Goal: Ask a question

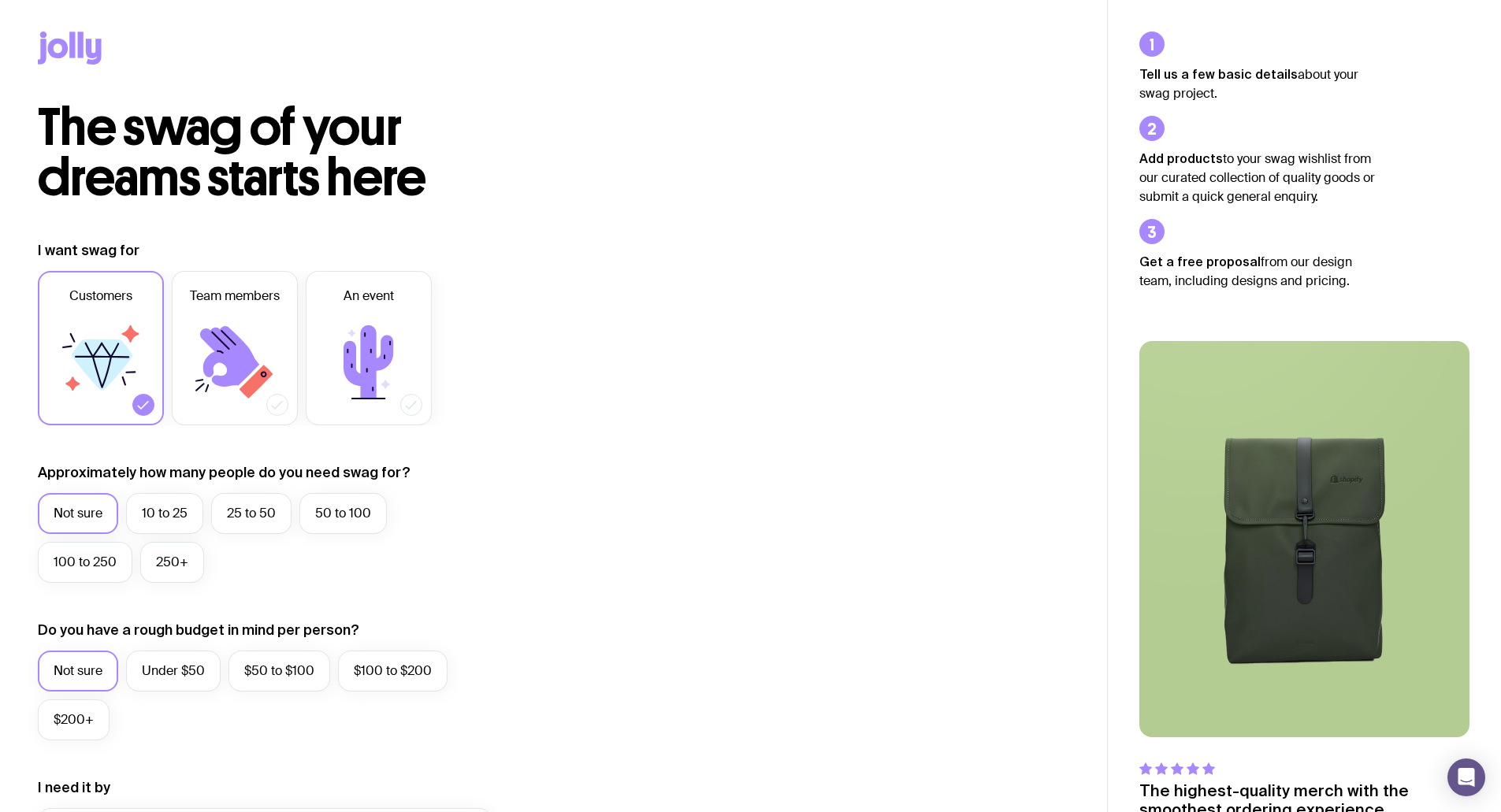
click at [66, 55] on icon at bounding box center [70, 48] width 64 height 33
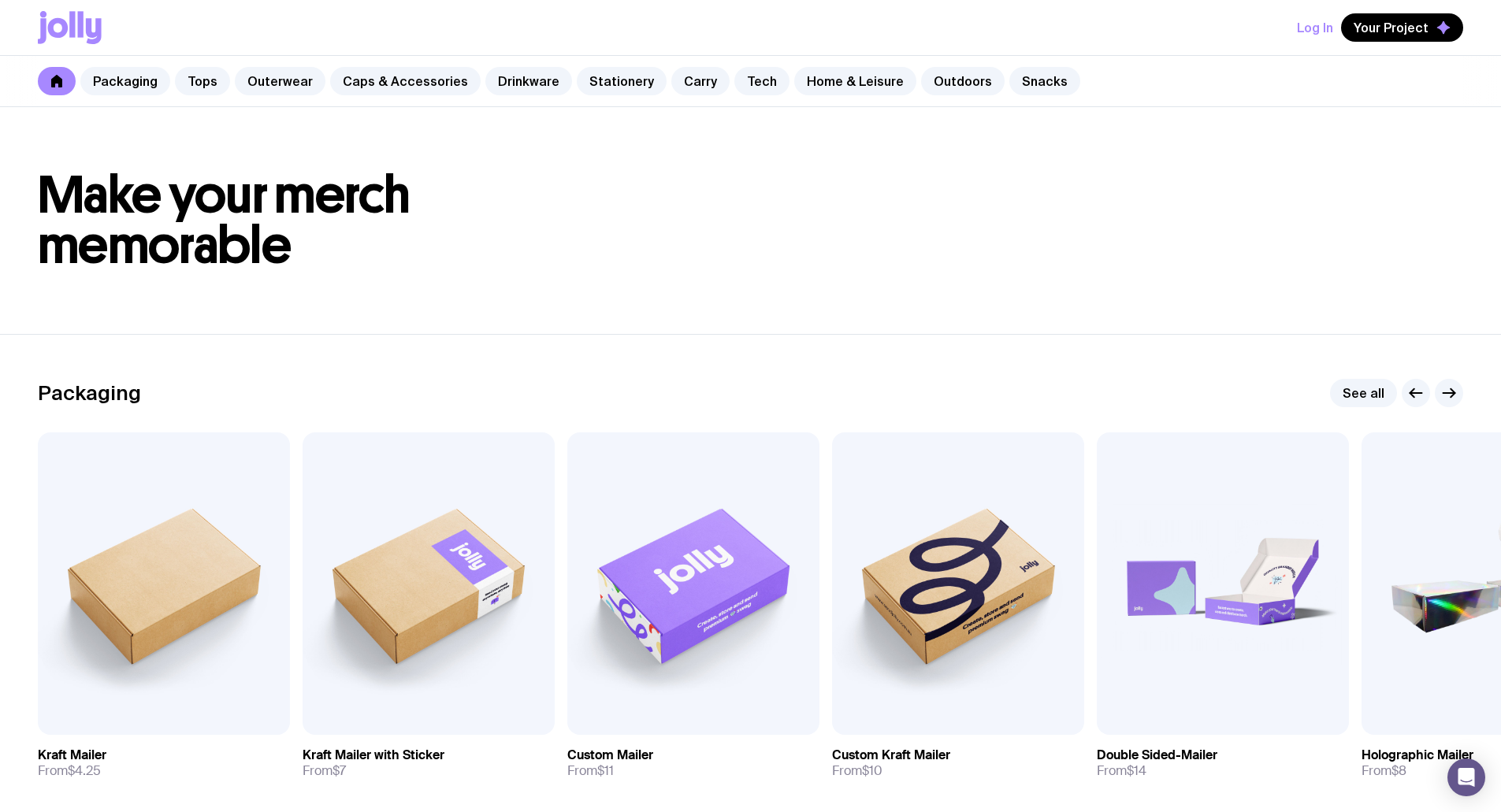
click at [58, 84] on icon at bounding box center [56, 80] width 11 height 12
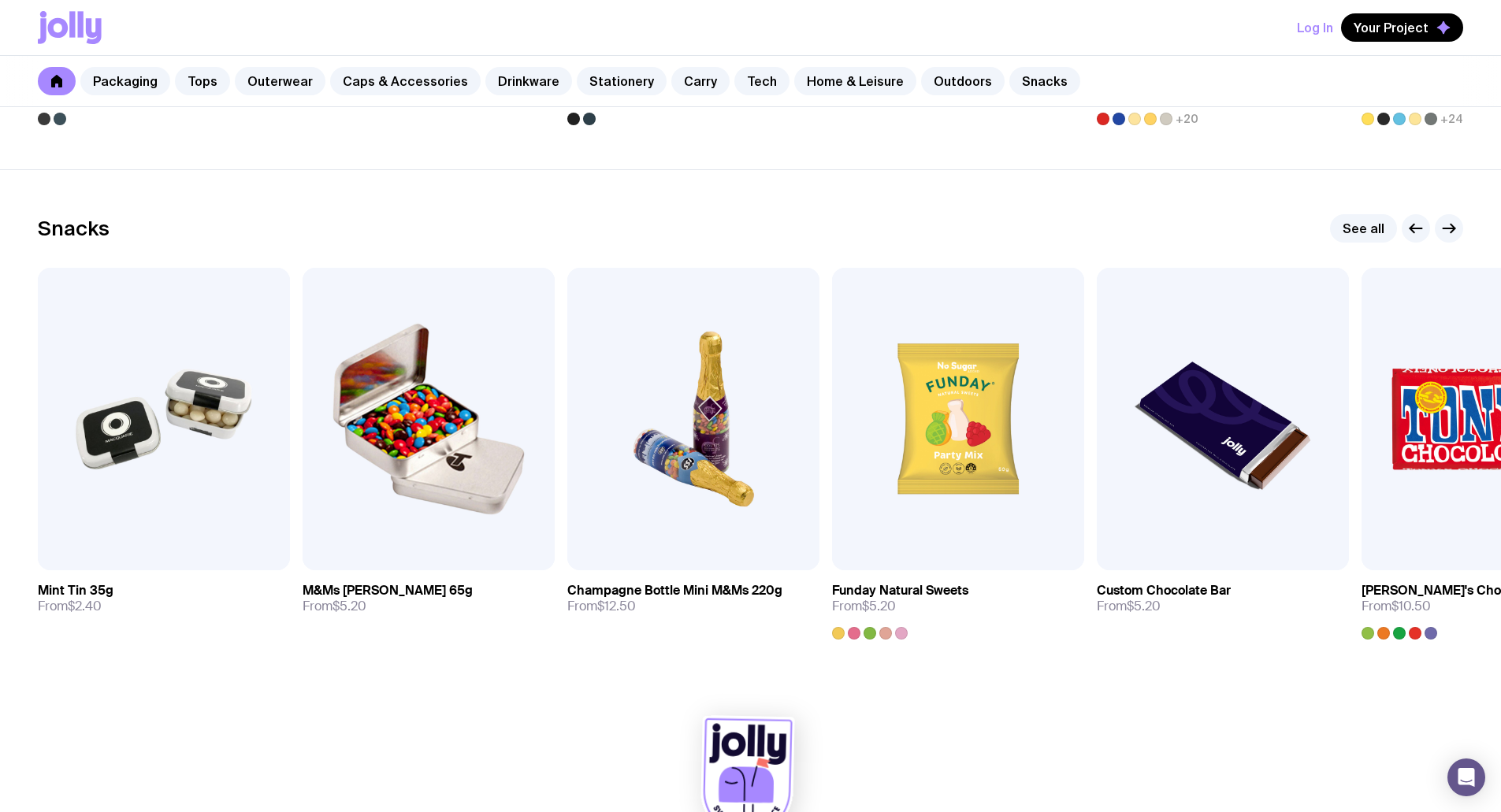
scroll to position [5340, 0]
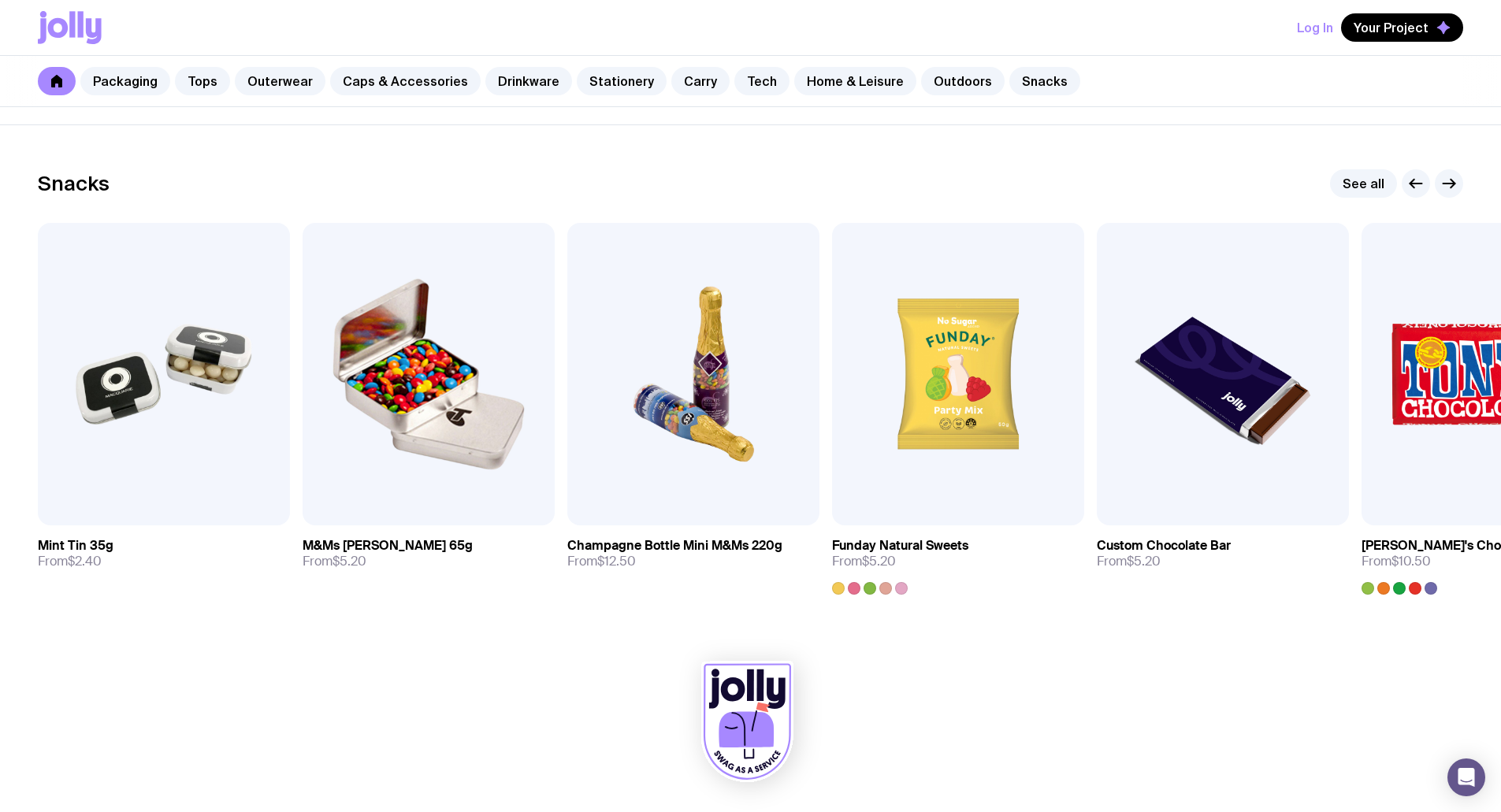
click at [749, 753] on icon at bounding box center [747, 722] width 92 height 120
click at [747, 732] on icon at bounding box center [746, 729] width 55 height 36
click at [1464, 775] on icon "Open Intercom Messenger" at bounding box center [1466, 777] width 18 height 21
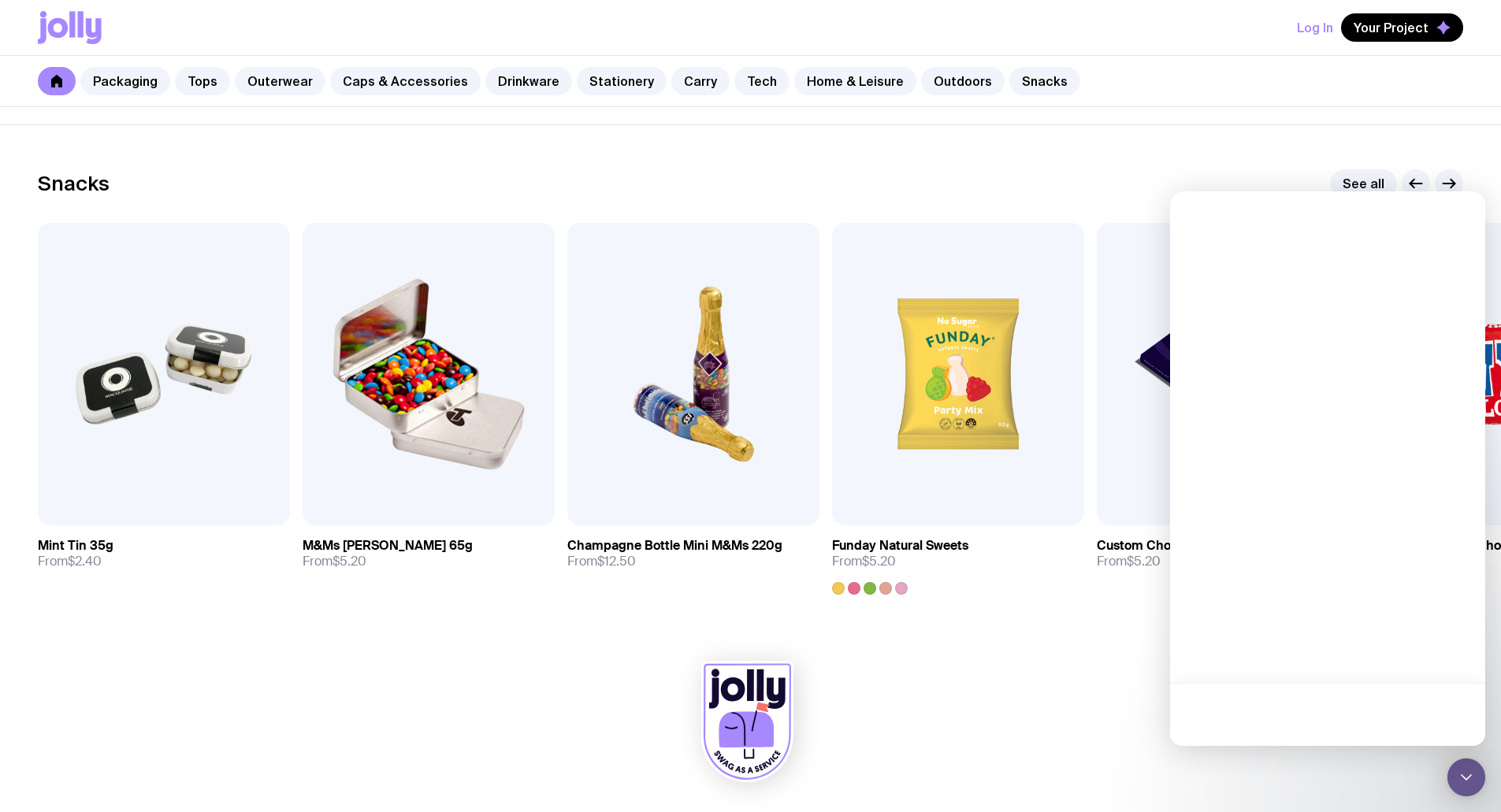
scroll to position [0, 0]
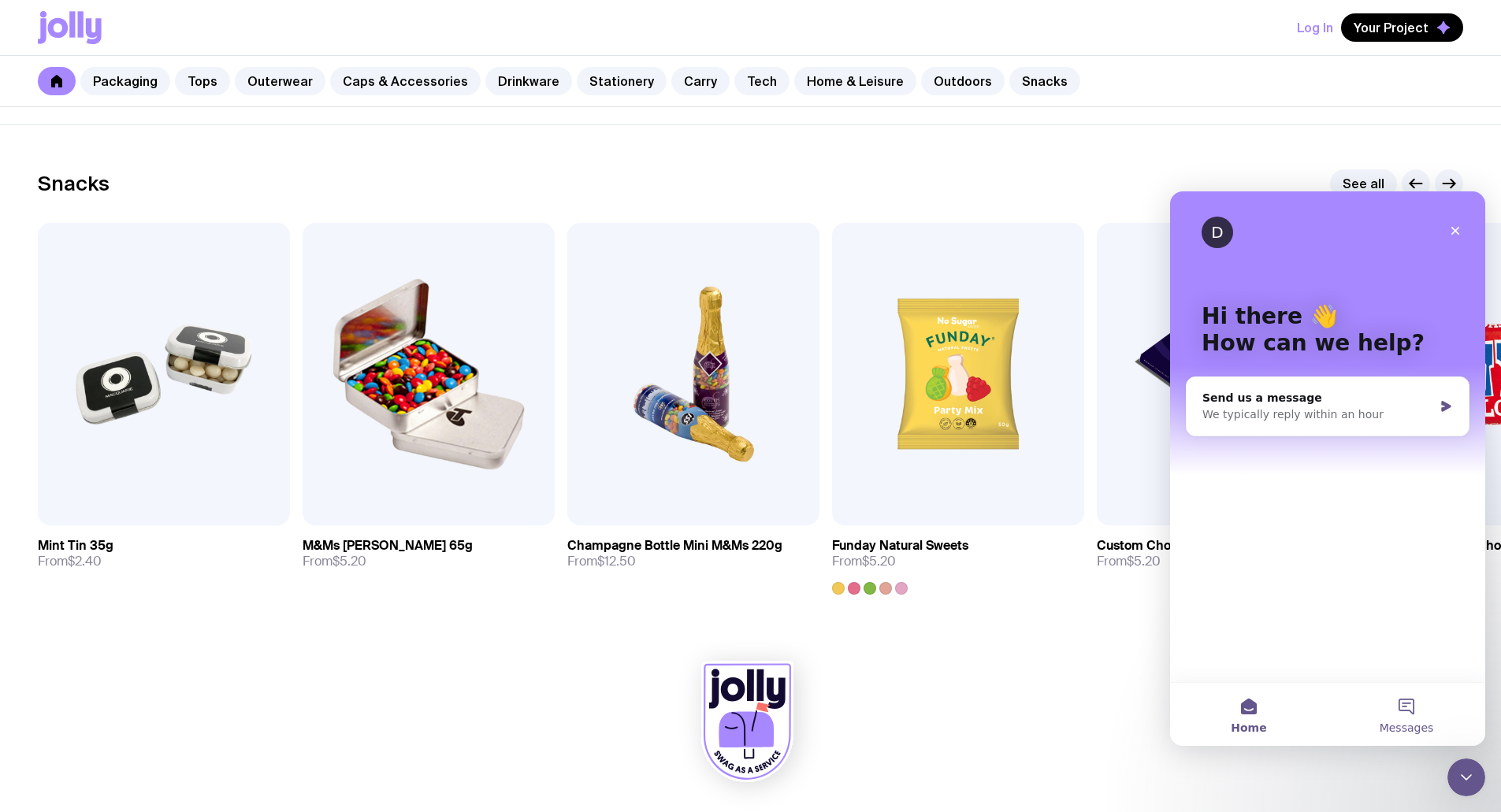
click at [1411, 704] on button "Messages" at bounding box center [1406, 714] width 158 height 63
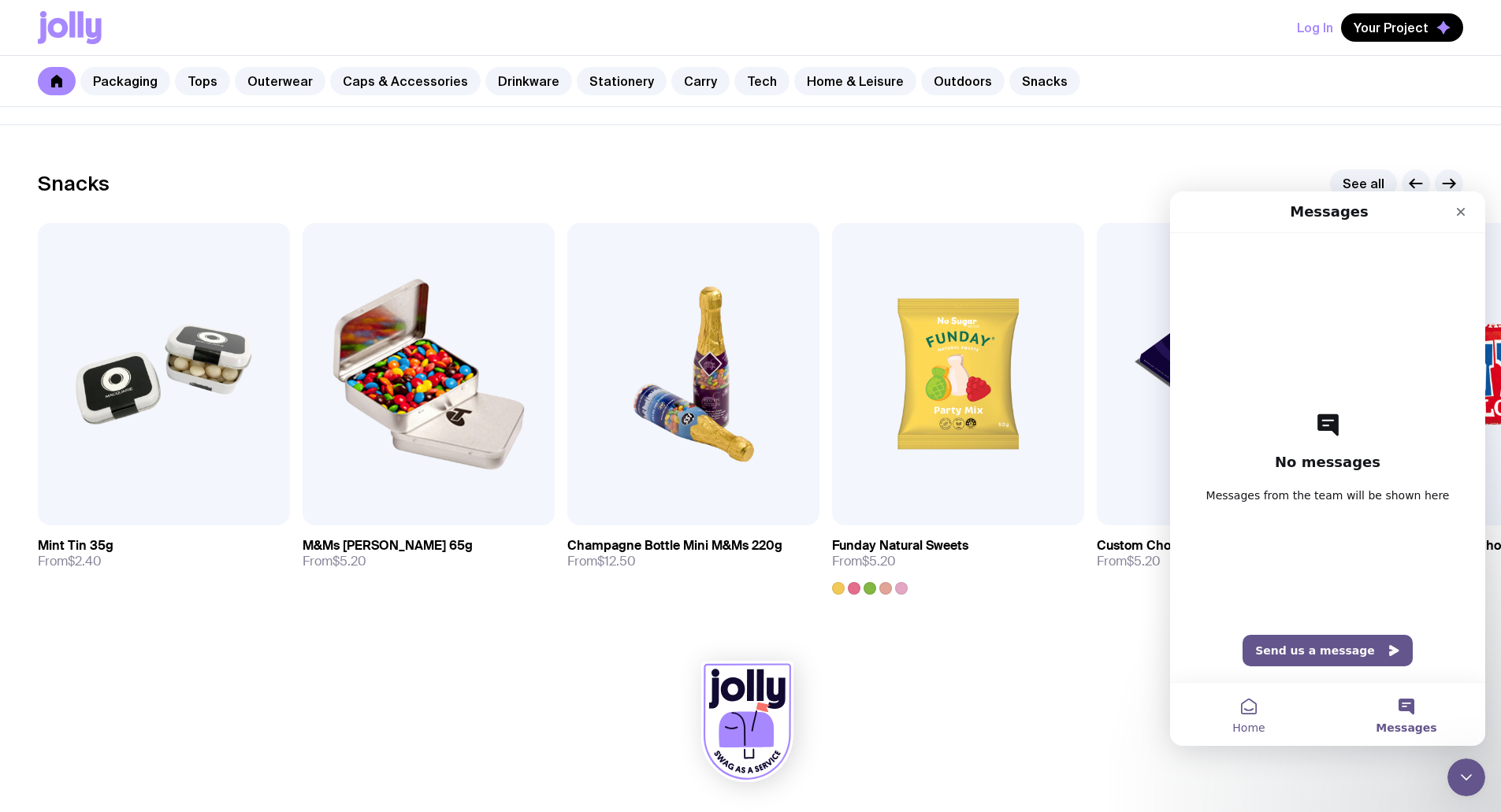
click at [1252, 717] on button "Home" at bounding box center [1249, 714] width 158 height 63
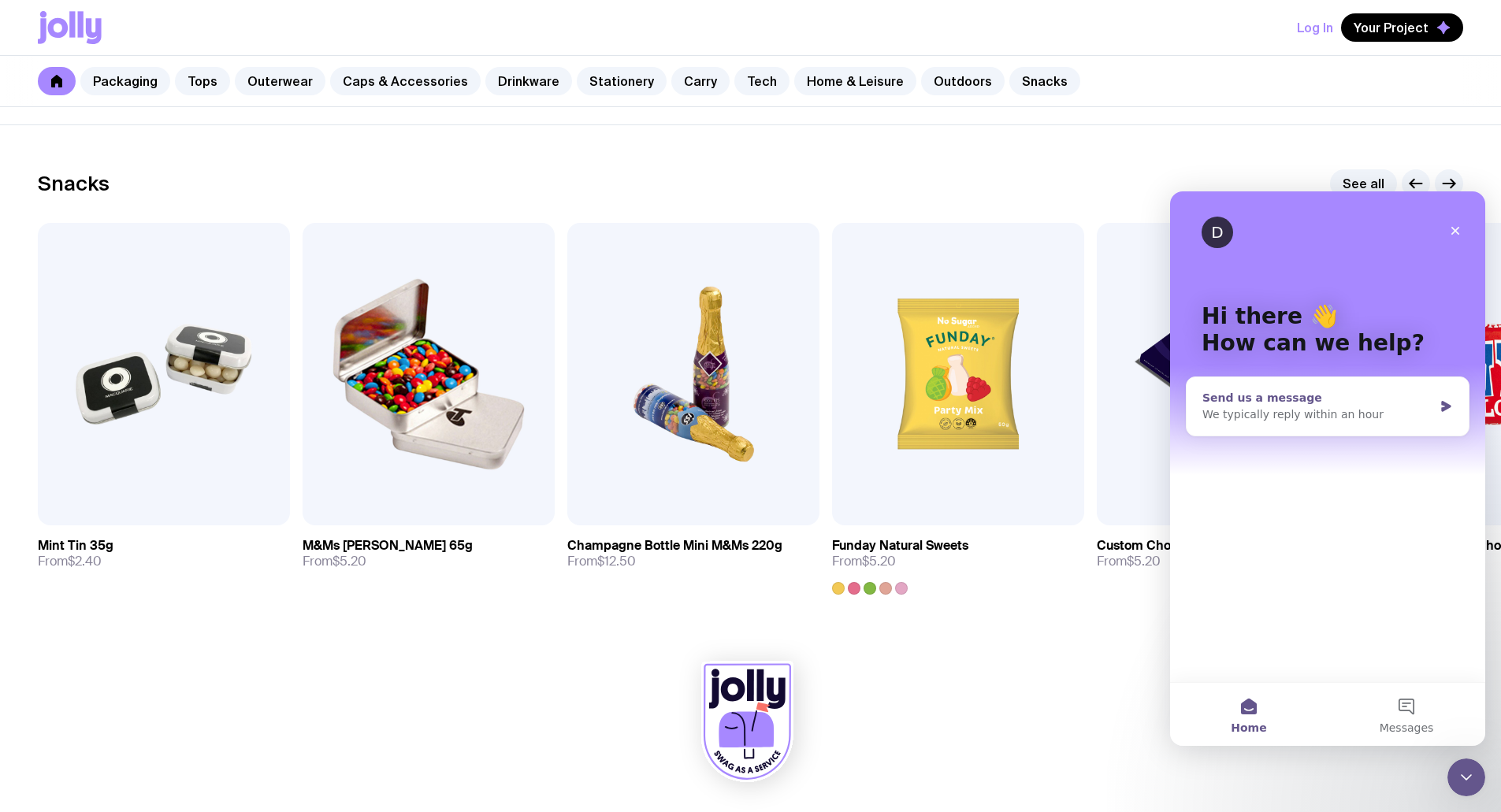
click at [1303, 413] on div "We typically reply within an hour" at bounding box center [1318, 415] width 231 height 17
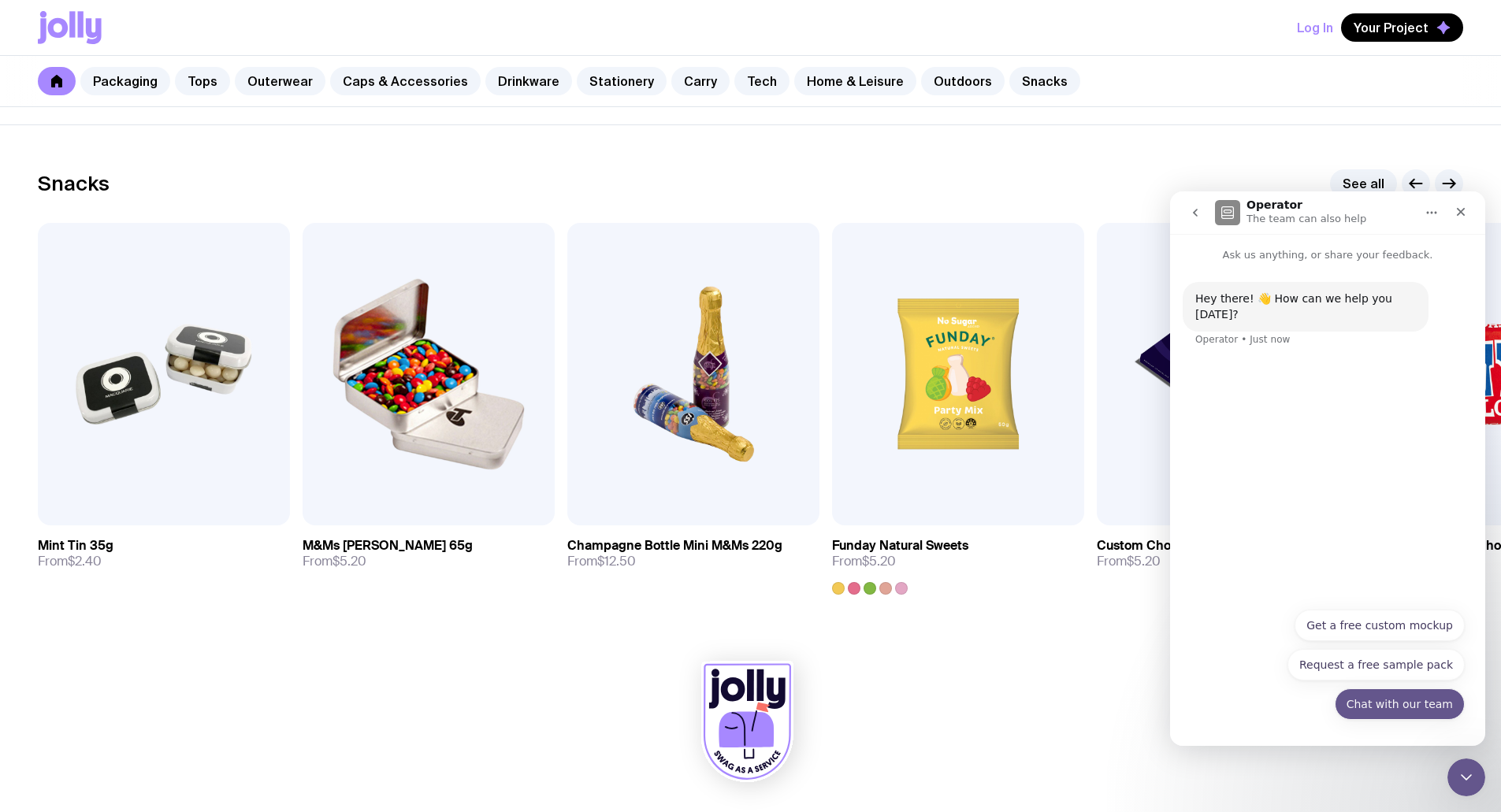
click at [1391, 709] on button "Chat with our team" at bounding box center [1399, 704] width 130 height 32
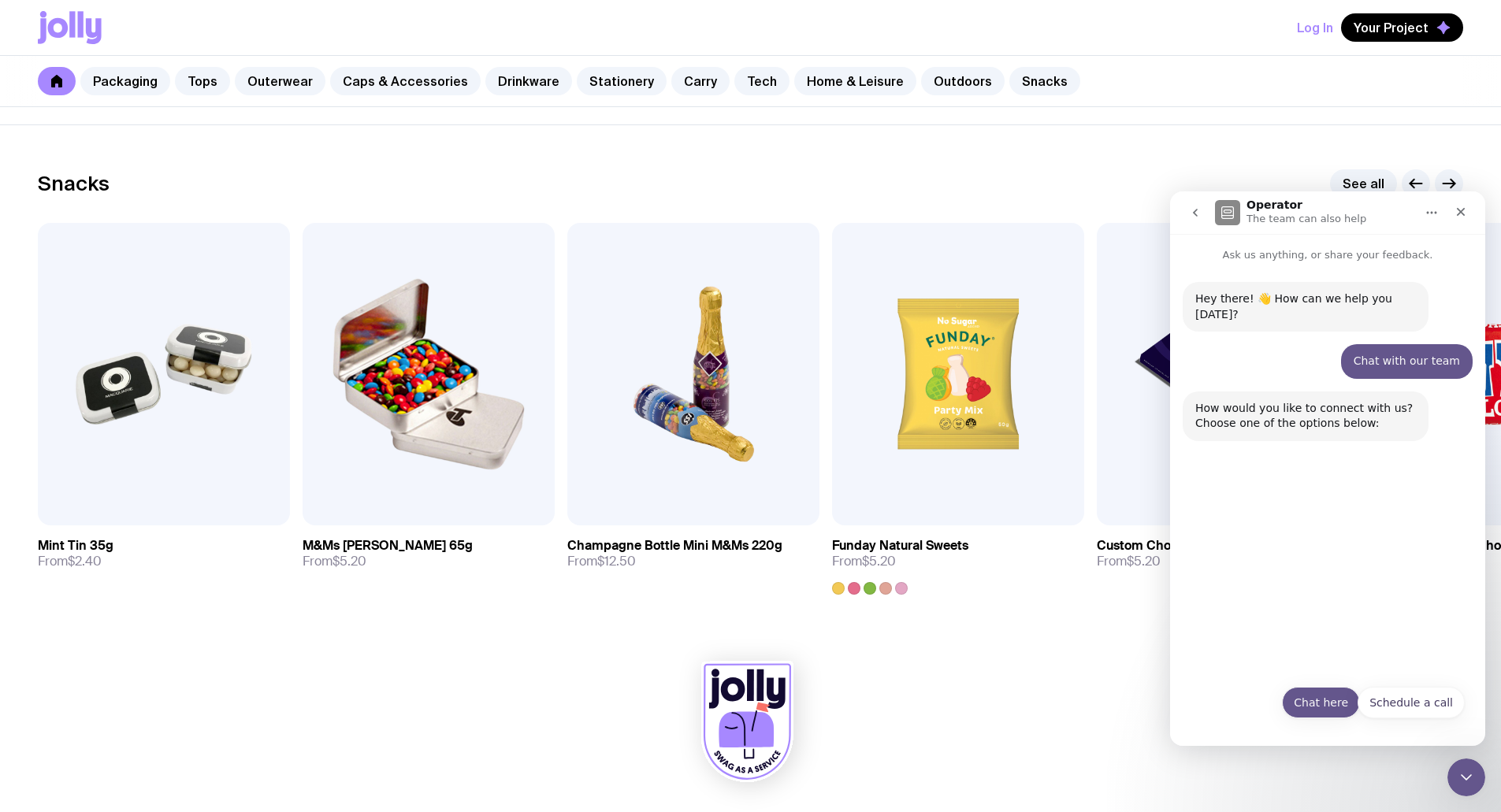
click at [1323, 705] on button "Chat here" at bounding box center [1321, 703] width 78 height 32
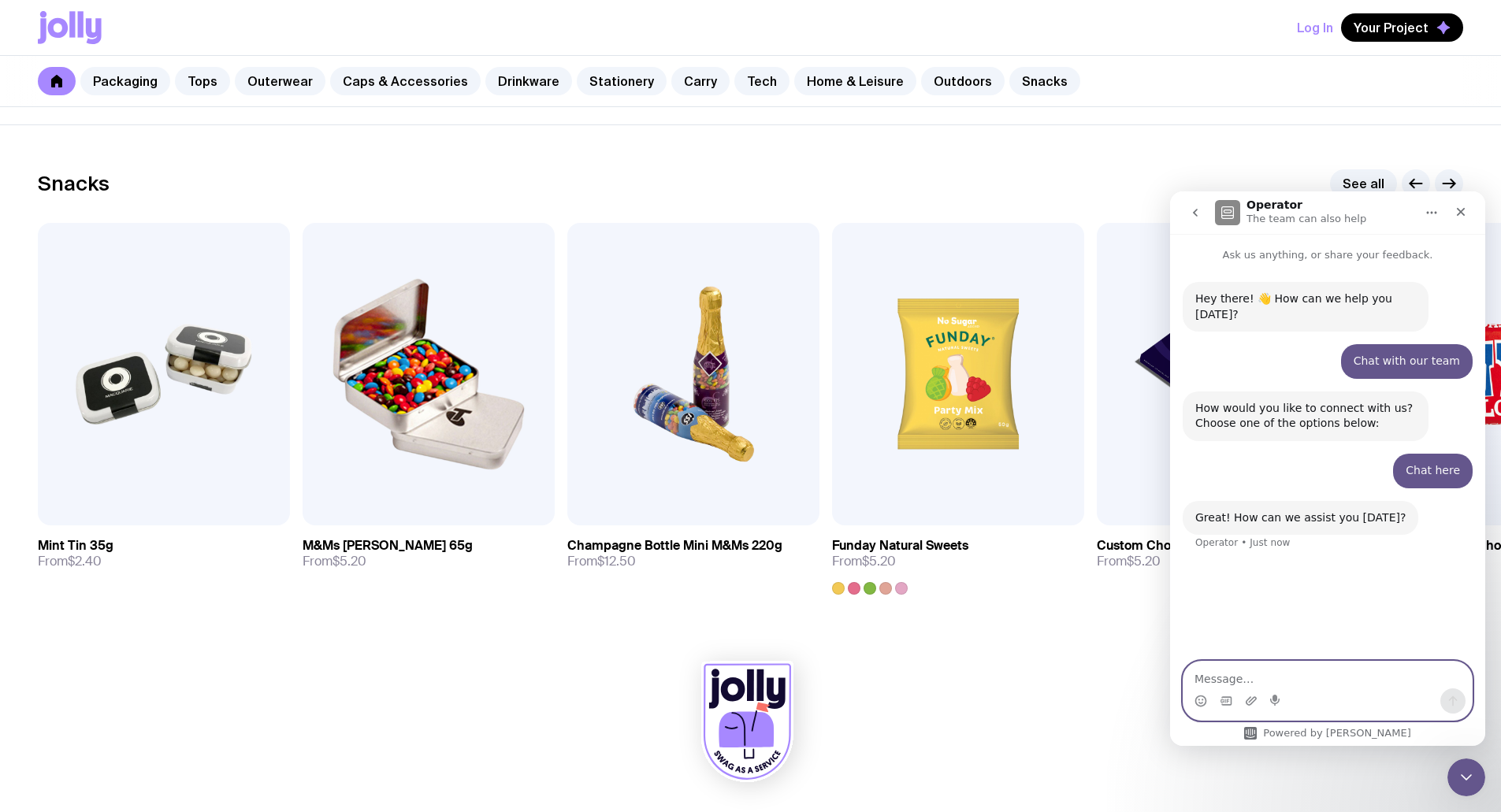
type textarea "H"
type textarea "O"
type textarea "I'd like to get the direct email for [PERSON_NAME] or another representative pl…"
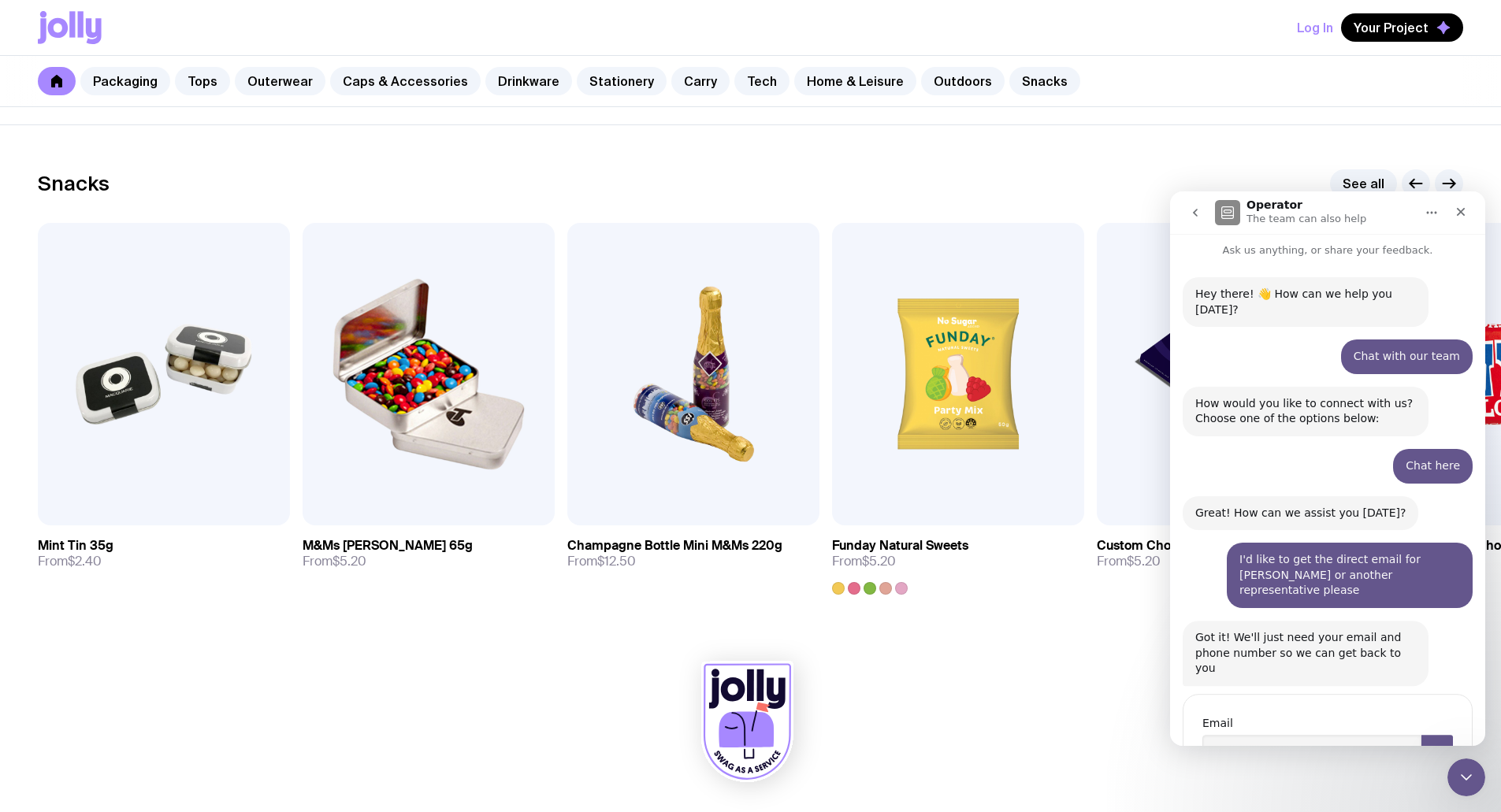
scroll to position [40, 0]
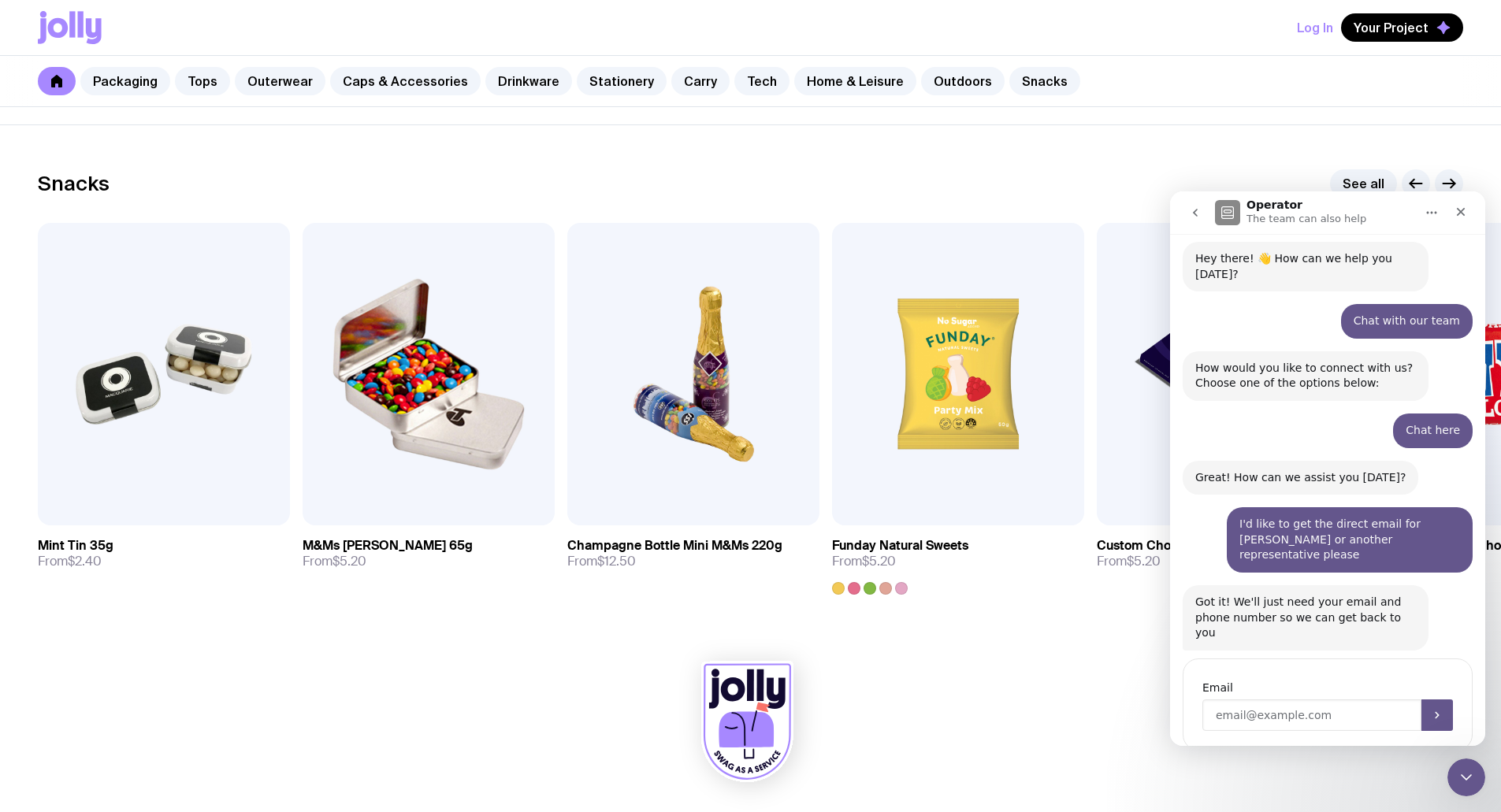
click at [1284, 699] on input "Enter your email" at bounding box center [1312, 715] width 219 height 32
type input "[PERSON_NAME][EMAIL_ADDRESS][DOMAIN_NAME]"
click at [1430, 709] on icon "Submit" at bounding box center [1436, 715] width 12 height 12
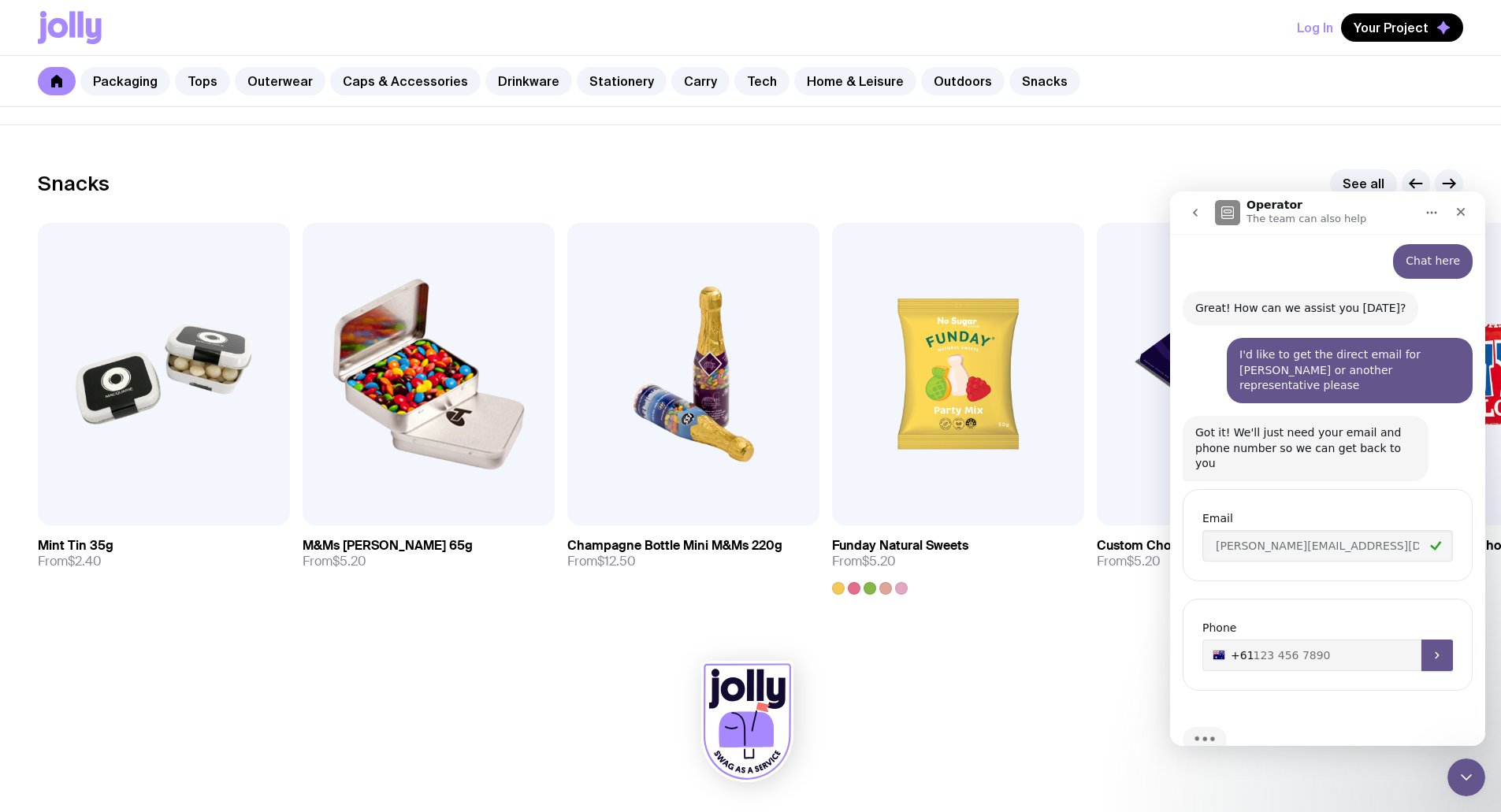
scroll to position [211, 0]
click at [1320, 639] on input "+61" at bounding box center [1328, 654] width 251 height 32
type input "[PHONE_NUMBER]"
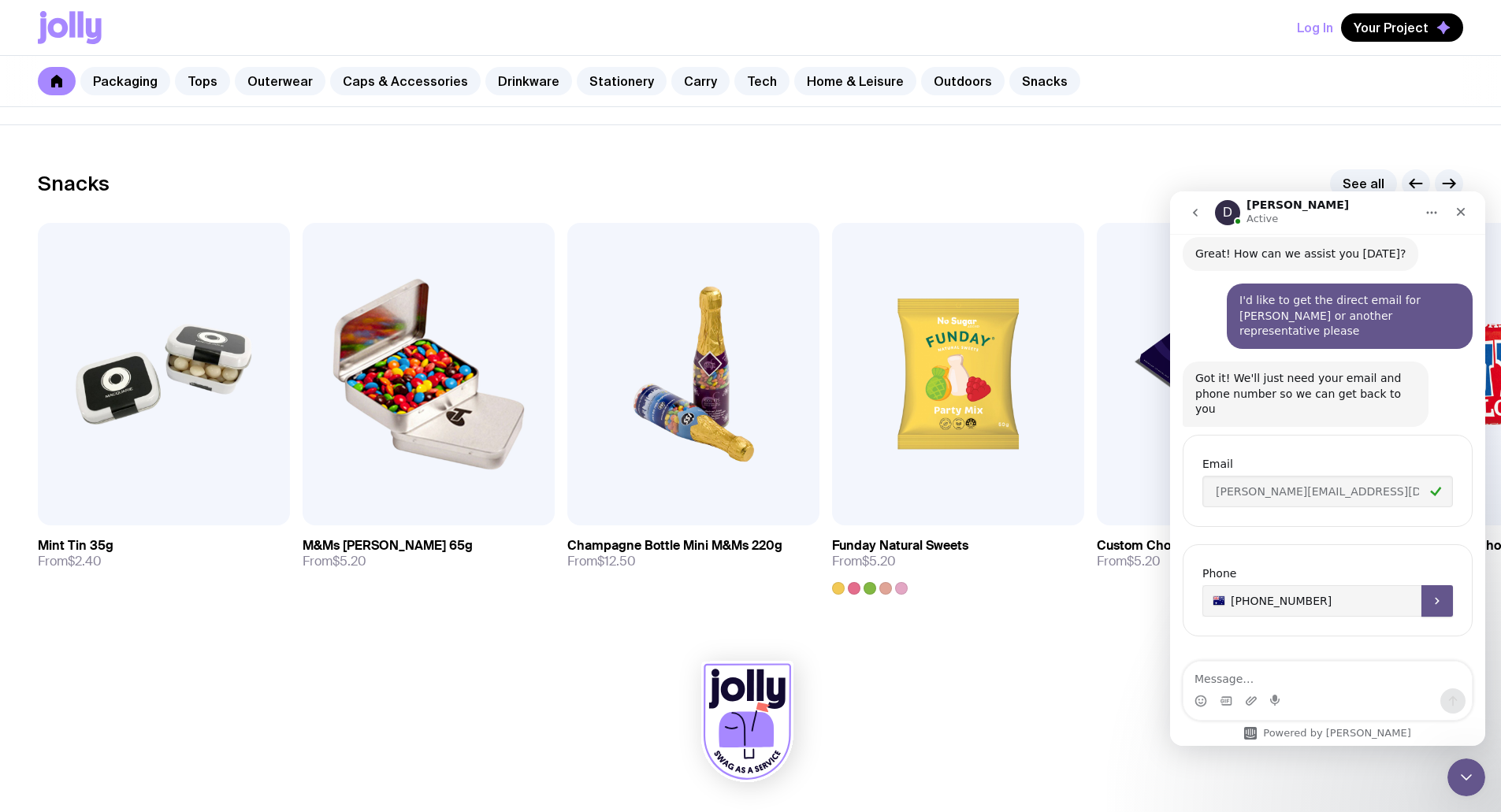
scroll to position [333, 0]
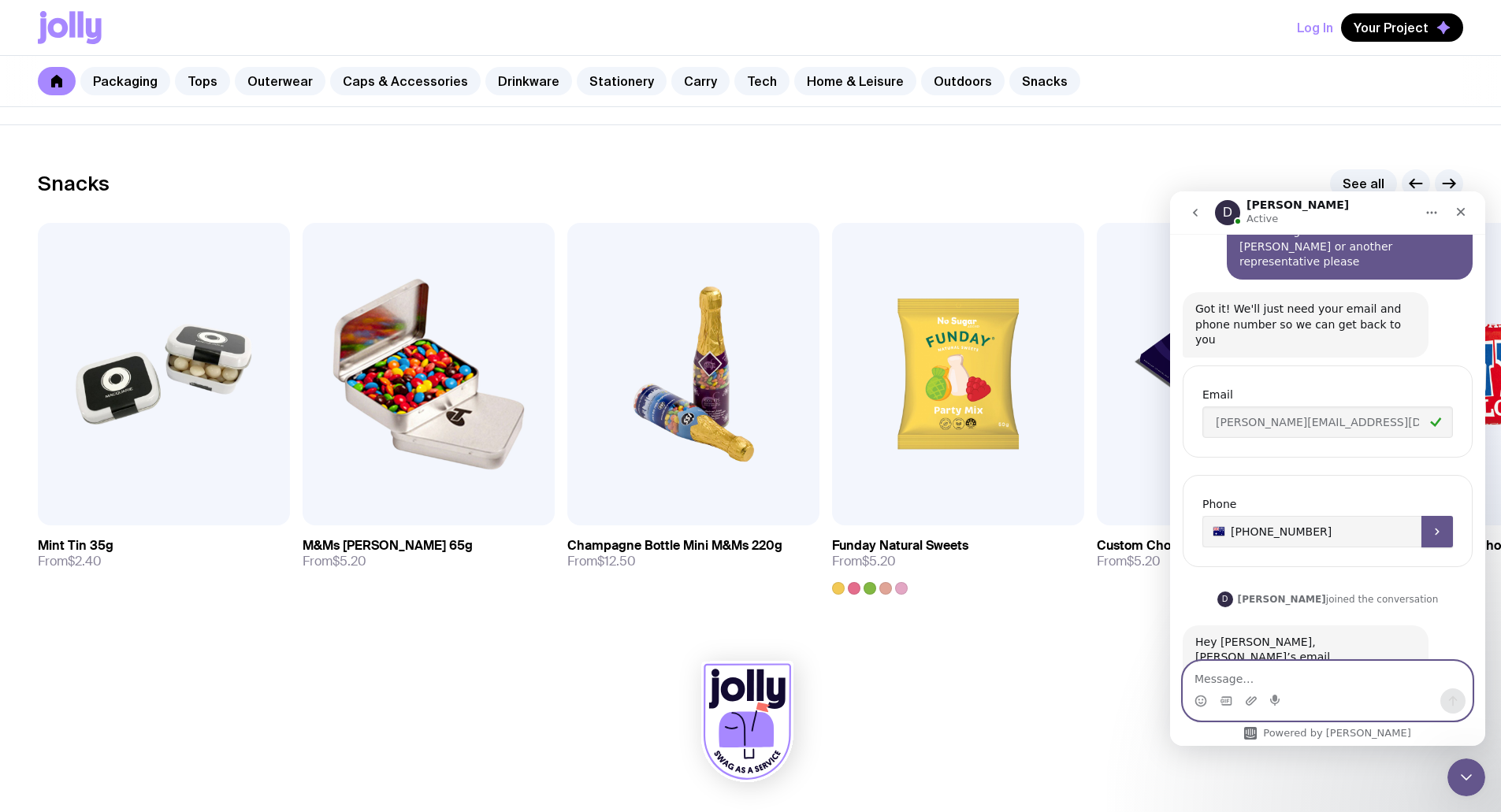
click at [1299, 675] on textarea "Message…" at bounding box center [1328, 675] width 289 height 27
type textarea "i"
type textarea "Amazing! Thank you [PERSON_NAME]"
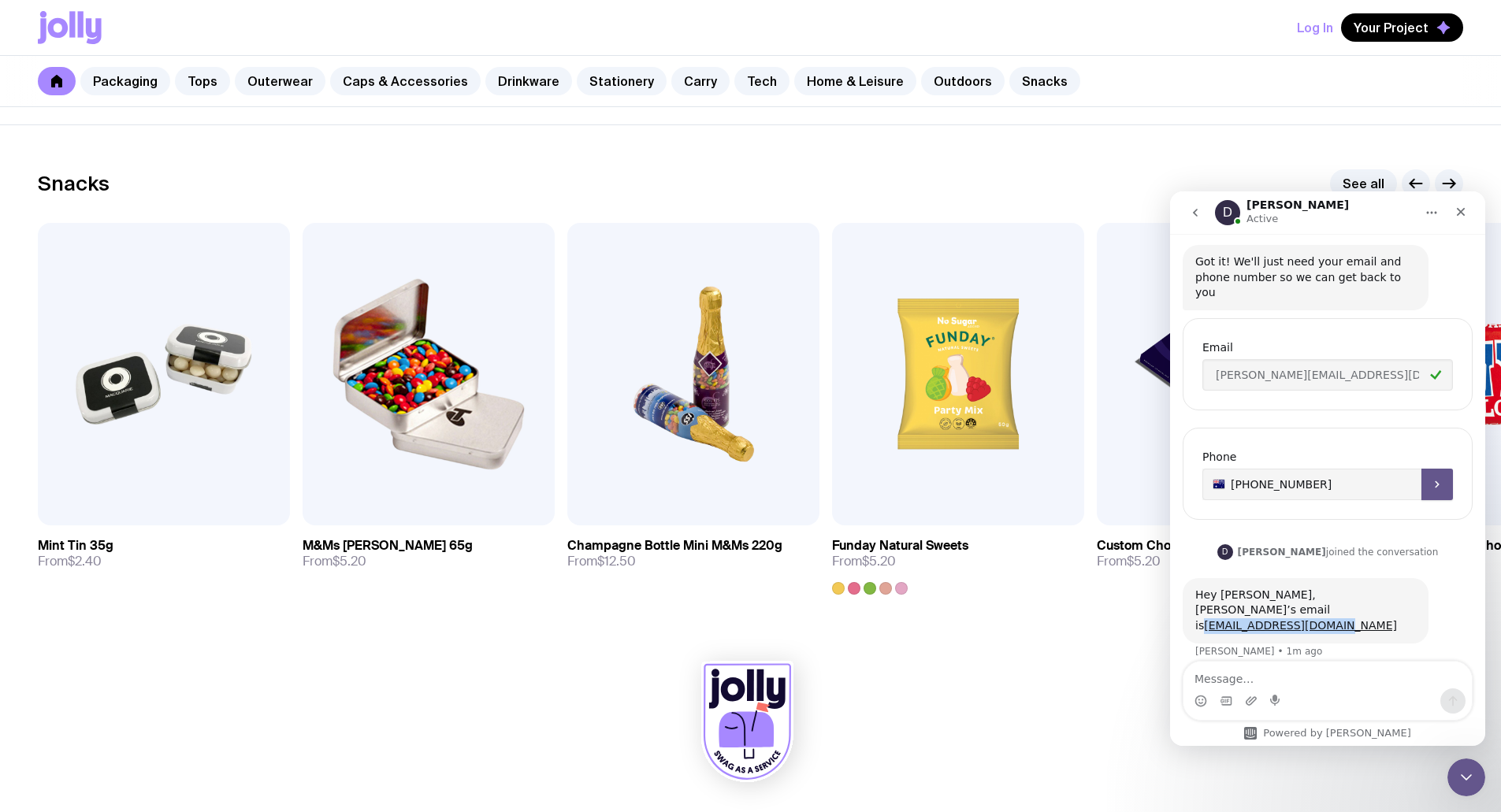
drag, startPoint x: 1328, startPoint y: 564, endPoint x: 1177, endPoint y: 558, distance: 151.1
click at [1177, 558] on div "Hey there! 👋 How can we help you [DATE]? Operator • 2m ago Chat with our team •…" at bounding box center [1328, 304] width 315 height 842
copy link "[EMAIL_ADDRESS][DOMAIN_NAME]"
click at [1460, 211] on icon "Close" at bounding box center [1461, 212] width 8 height 8
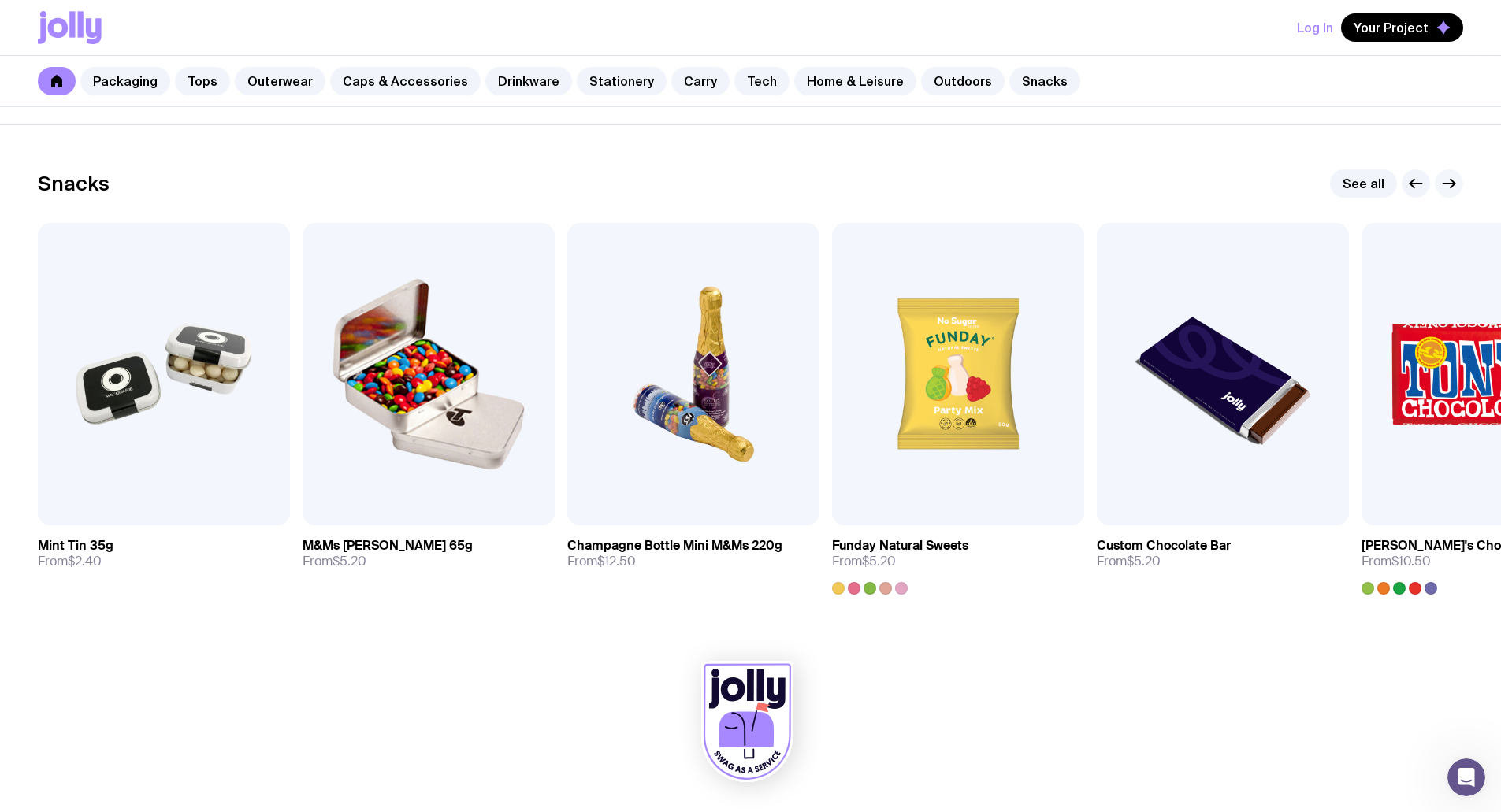
type input "+61"
click at [1457, 183] on icon "button" at bounding box center [1449, 183] width 19 height 19
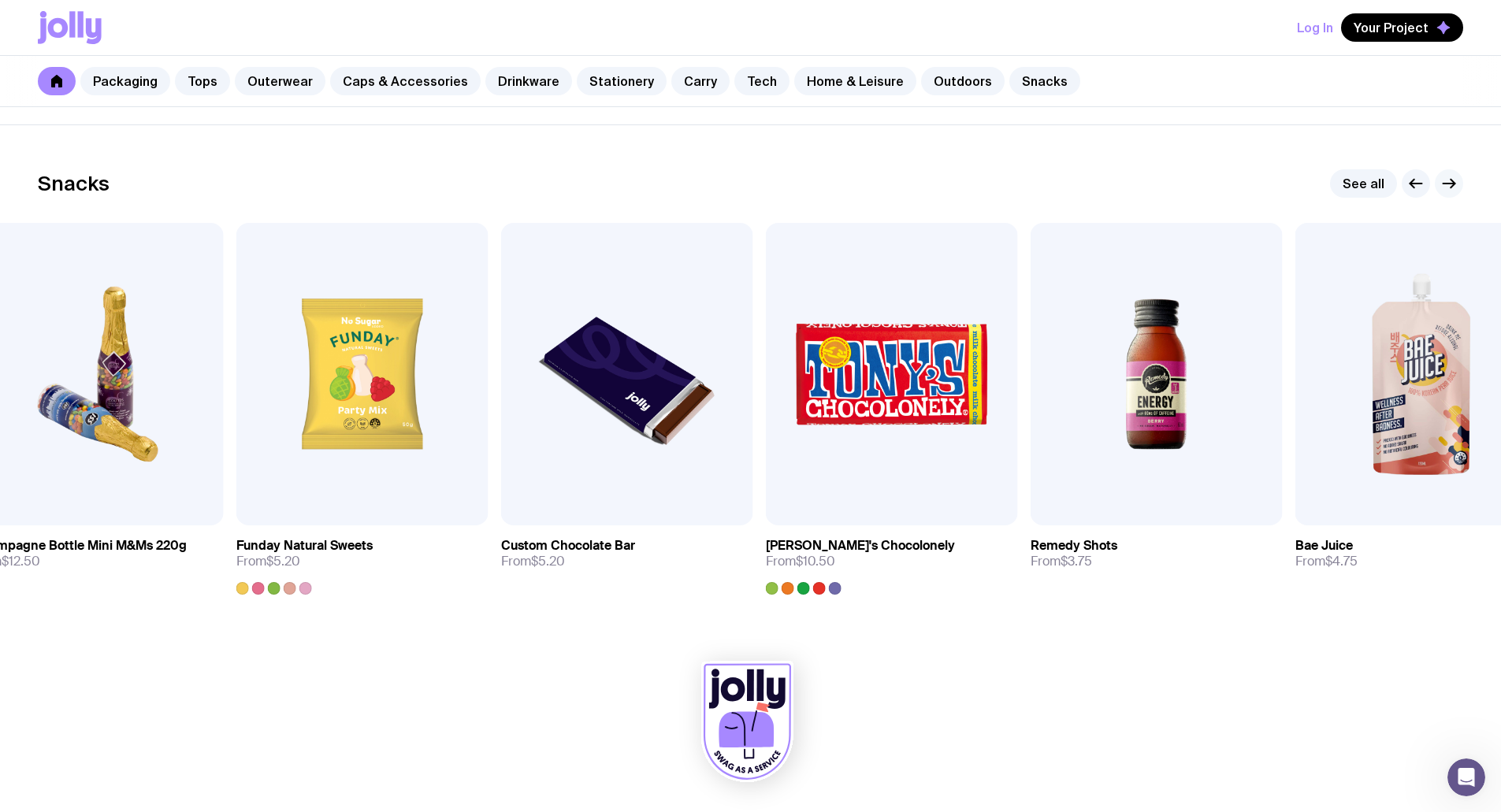
click at [1455, 184] on icon "button" at bounding box center [1449, 183] width 19 height 19
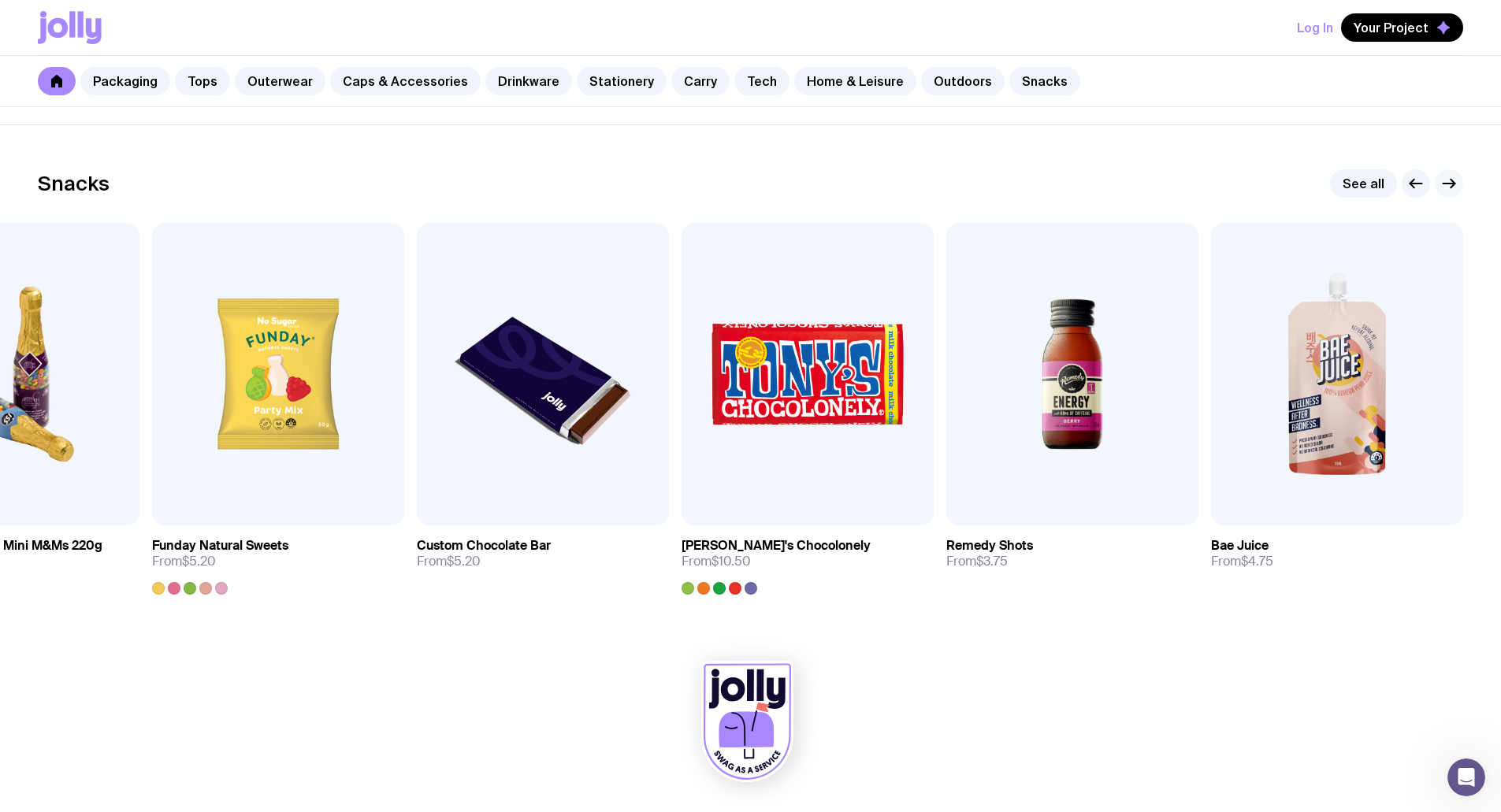
click at [1452, 177] on icon "button" at bounding box center [1449, 183] width 19 height 19
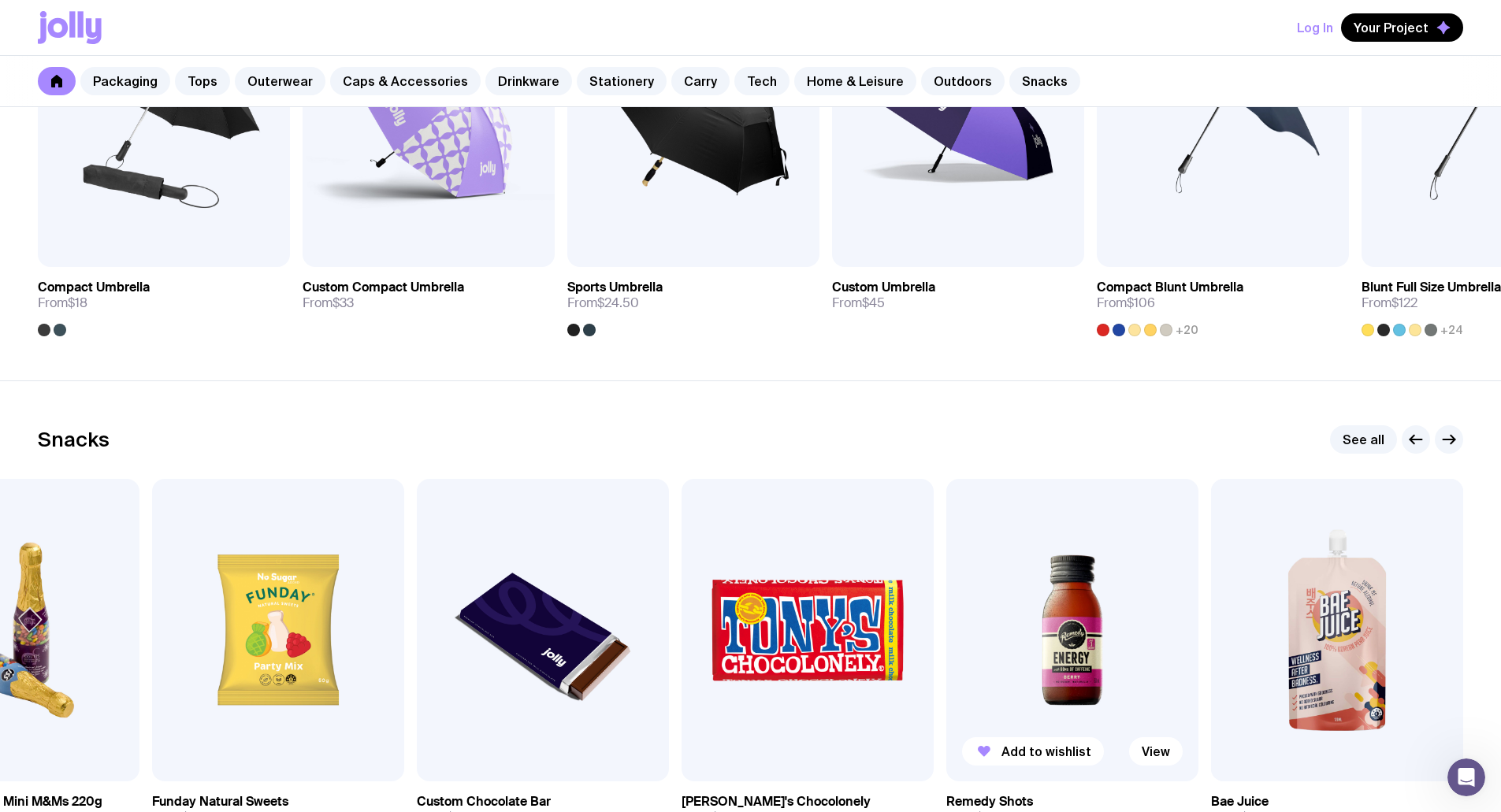
scroll to position [4867, 0]
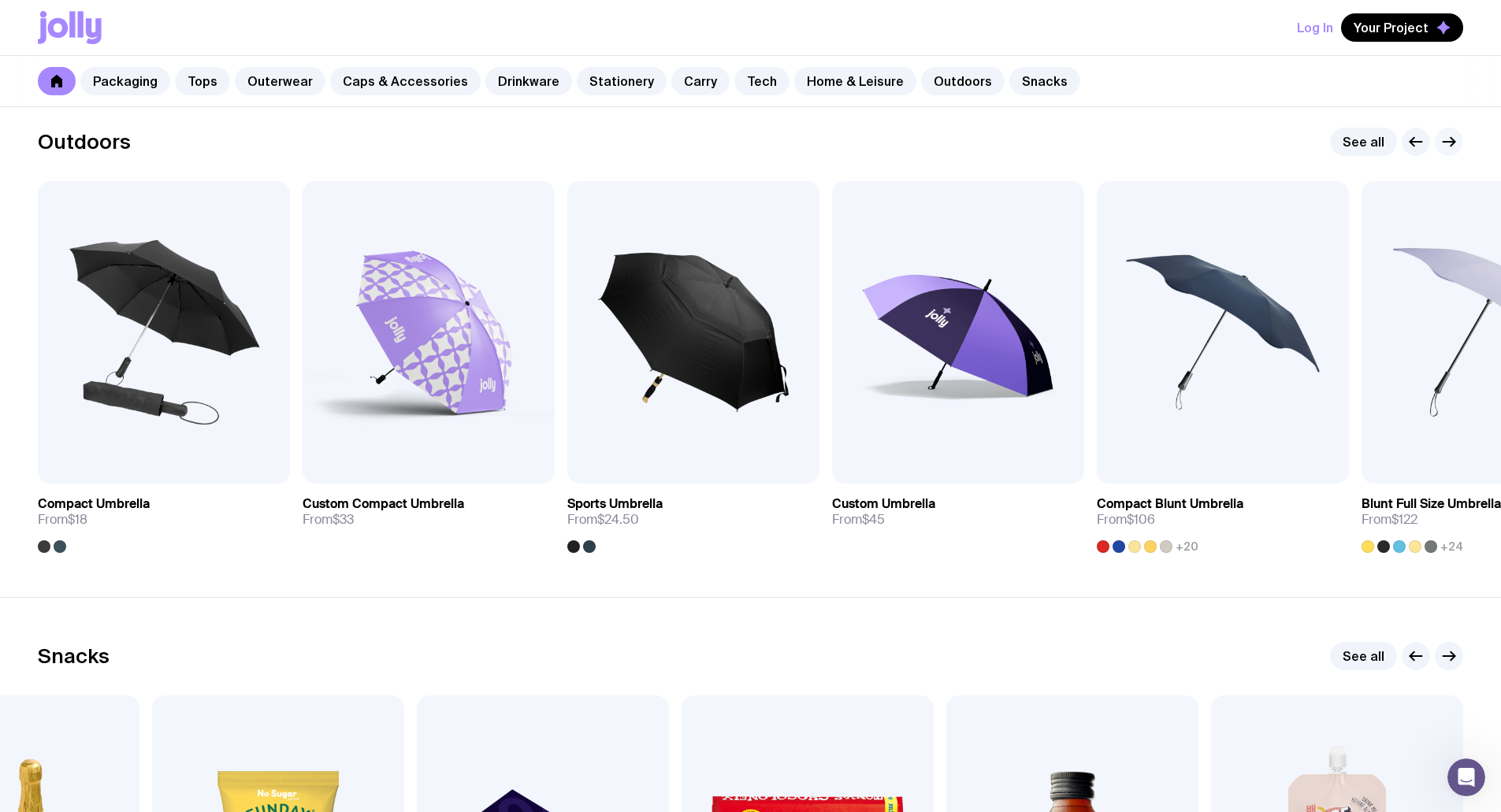
click at [1450, 136] on icon "button" at bounding box center [1449, 142] width 19 height 19
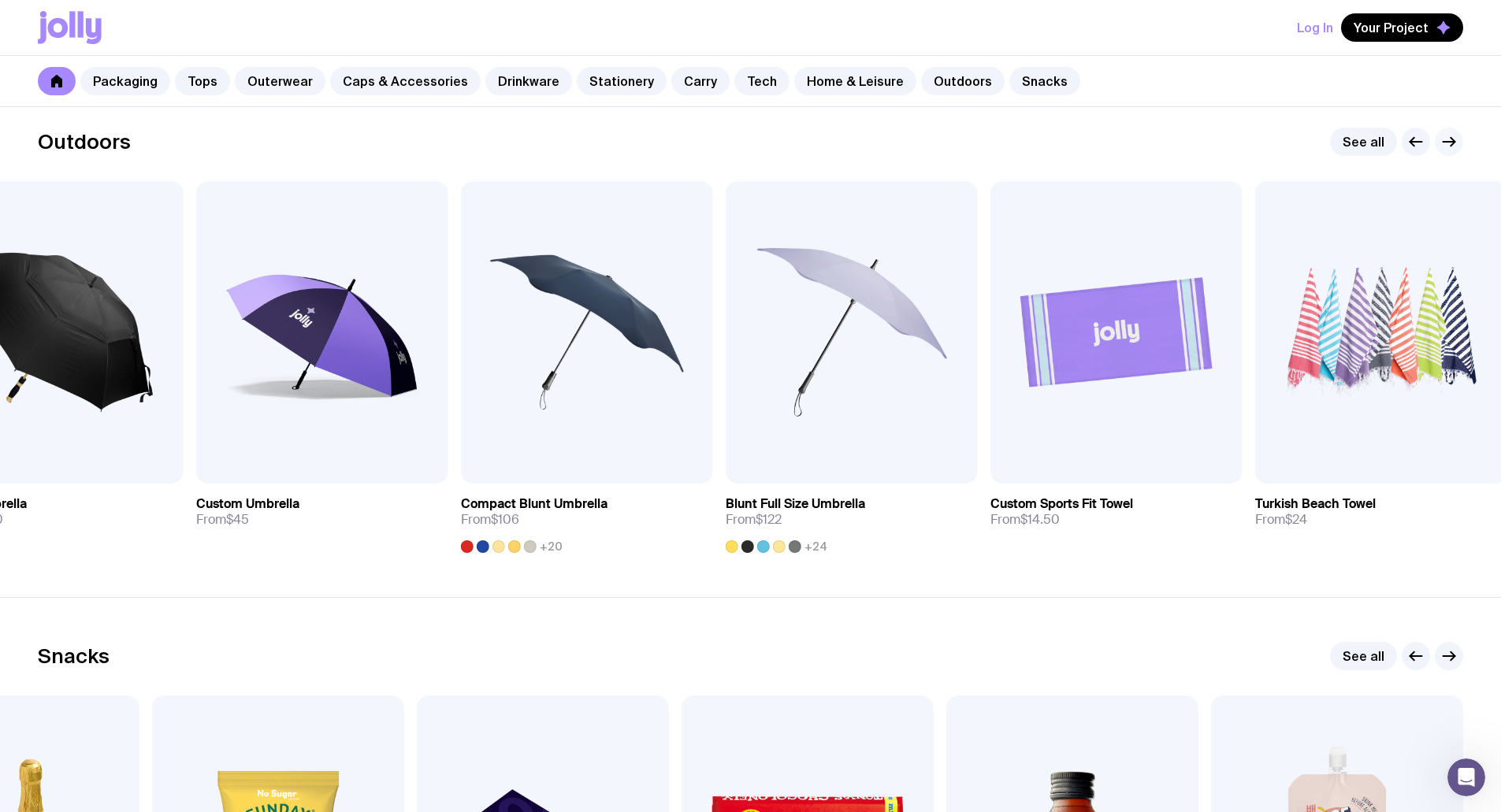
click at [1445, 139] on icon "button" at bounding box center [1449, 142] width 19 height 19
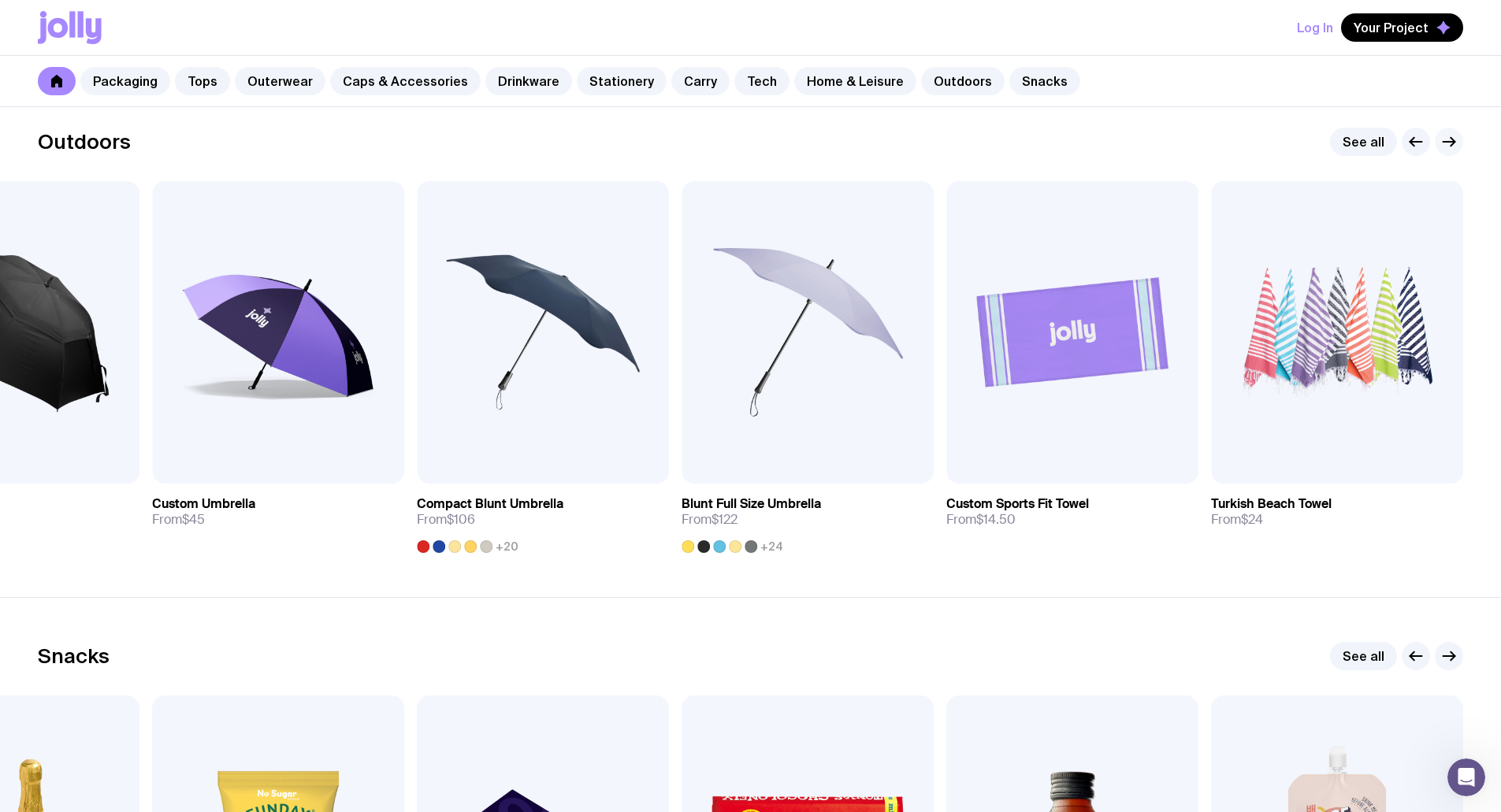
click at [1448, 139] on icon "button" at bounding box center [1449, 142] width 19 height 19
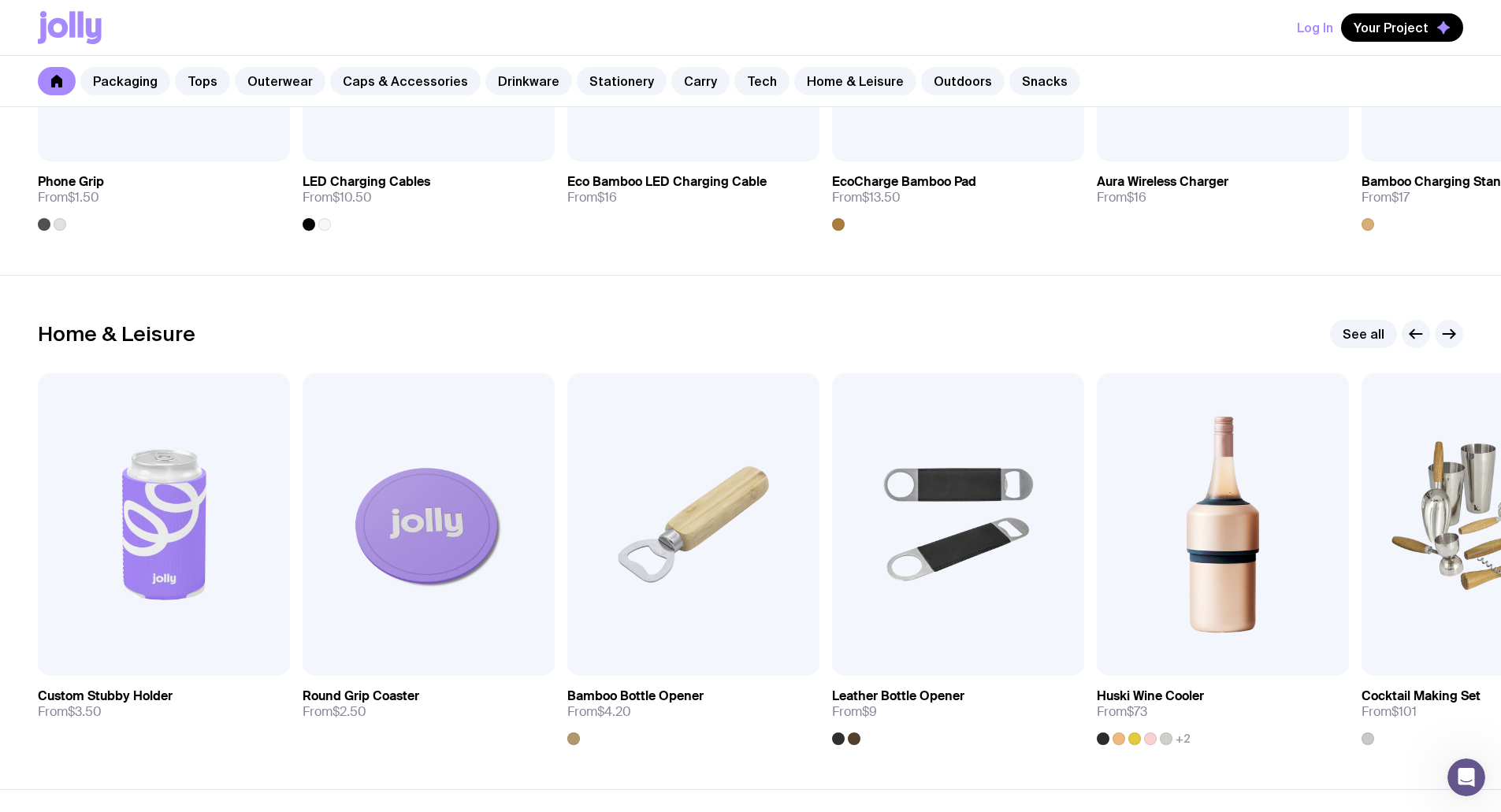
scroll to position [4158, 0]
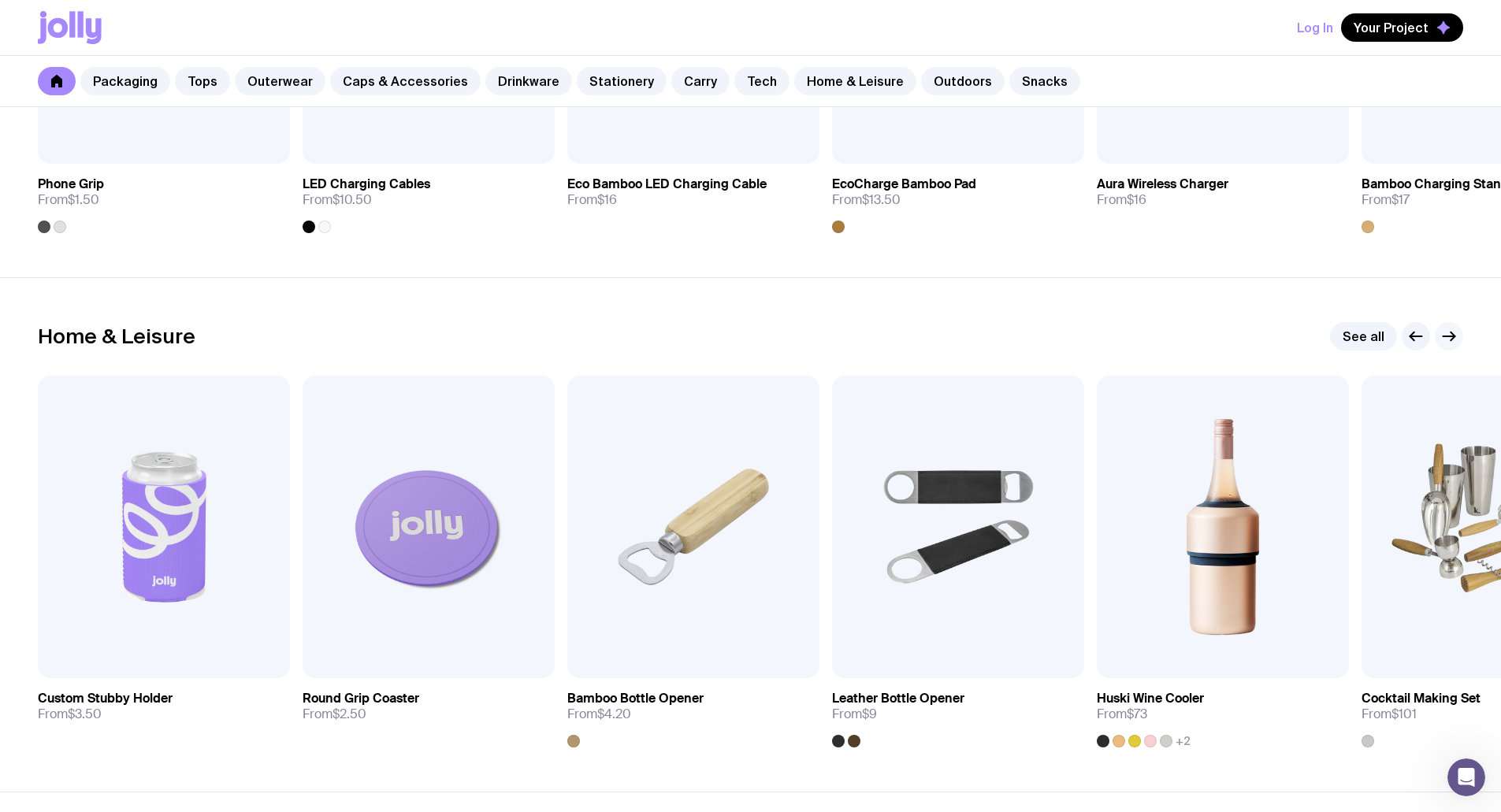
click at [1449, 335] on icon "button" at bounding box center [1449, 336] width 19 height 19
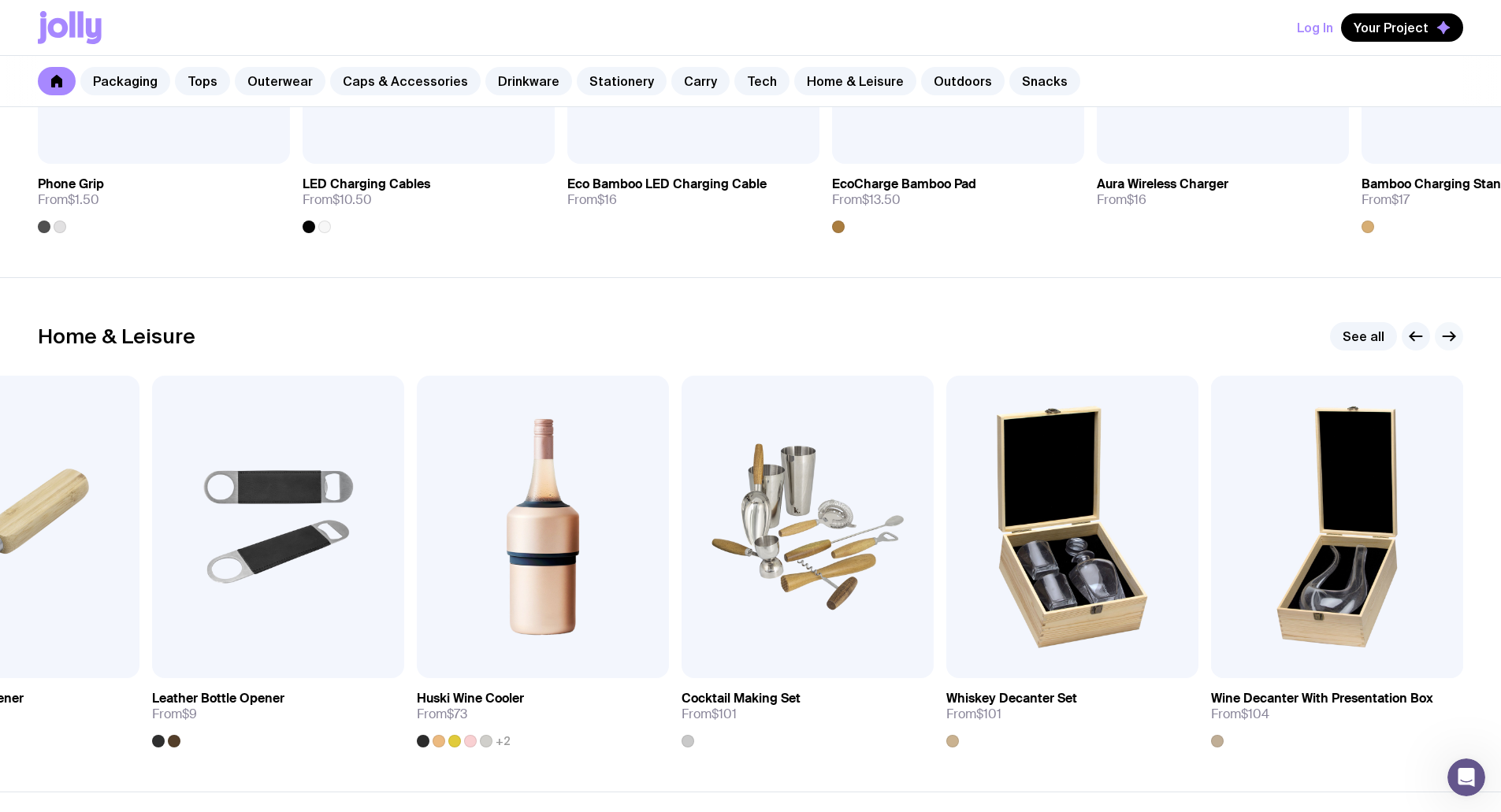
click at [1449, 335] on icon "button" at bounding box center [1449, 336] width 19 height 19
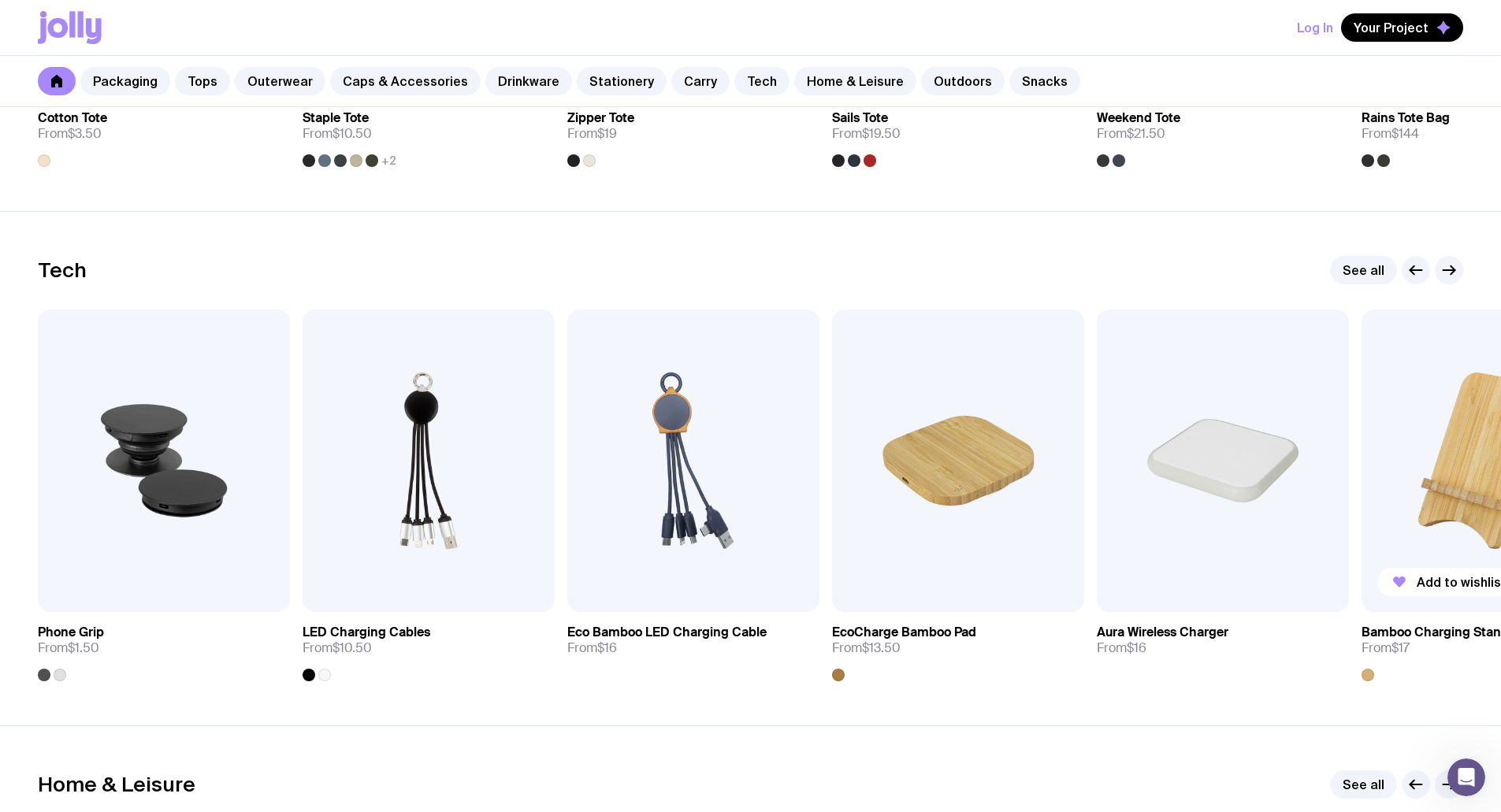
scroll to position [3686, 0]
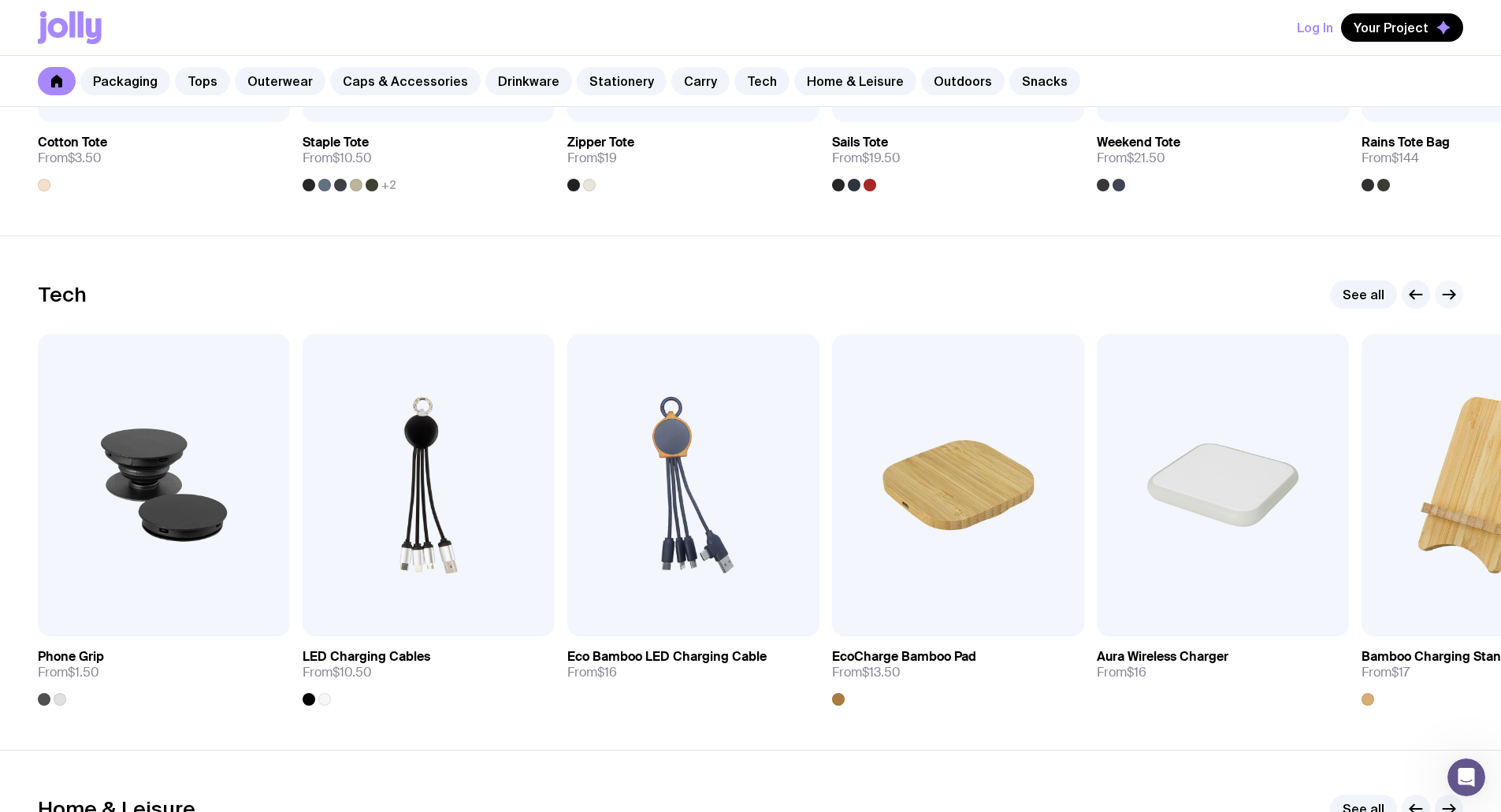
click at [1445, 289] on icon "button" at bounding box center [1449, 294] width 19 height 19
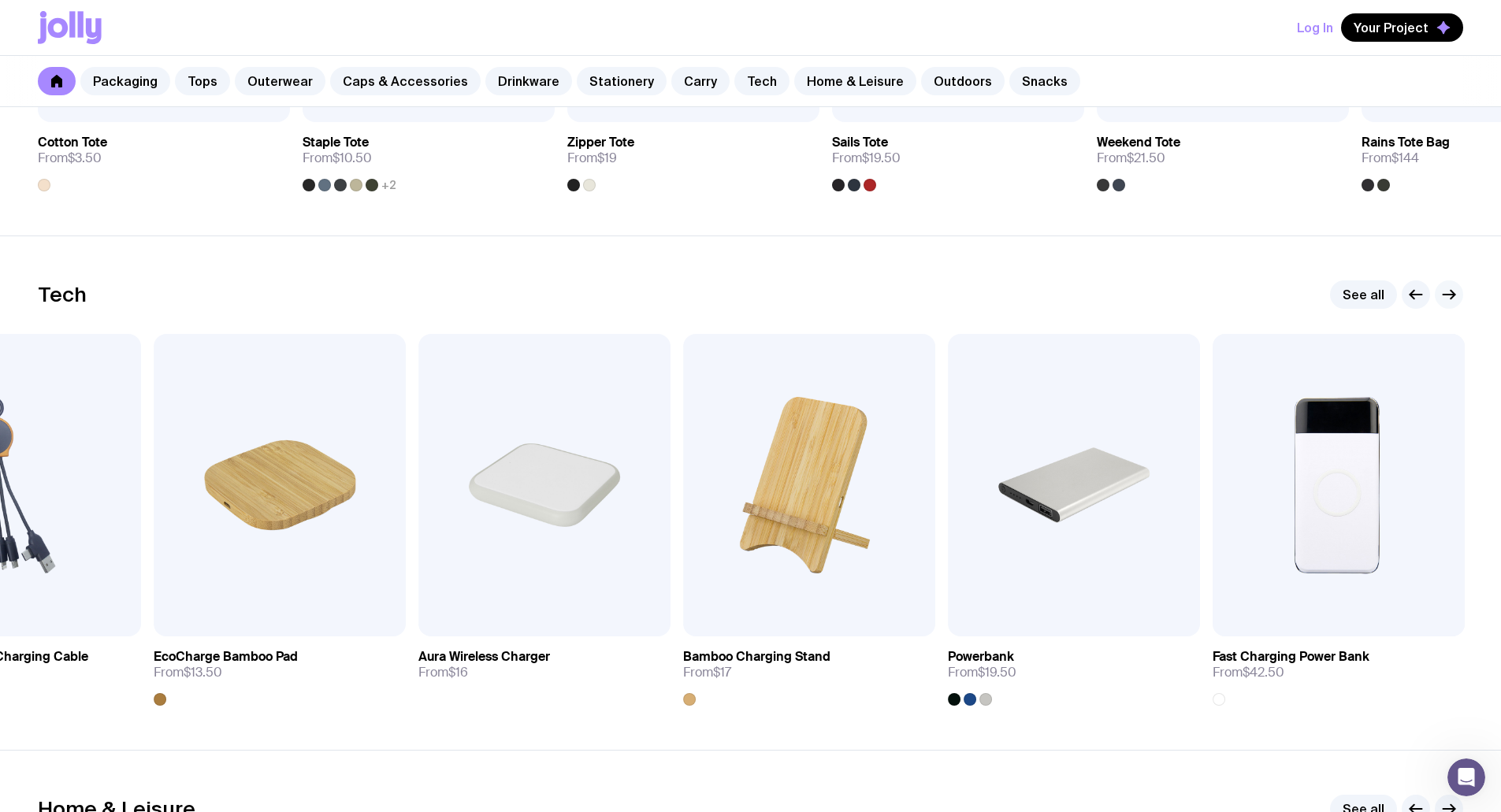
click at [1445, 289] on icon "button" at bounding box center [1449, 294] width 19 height 19
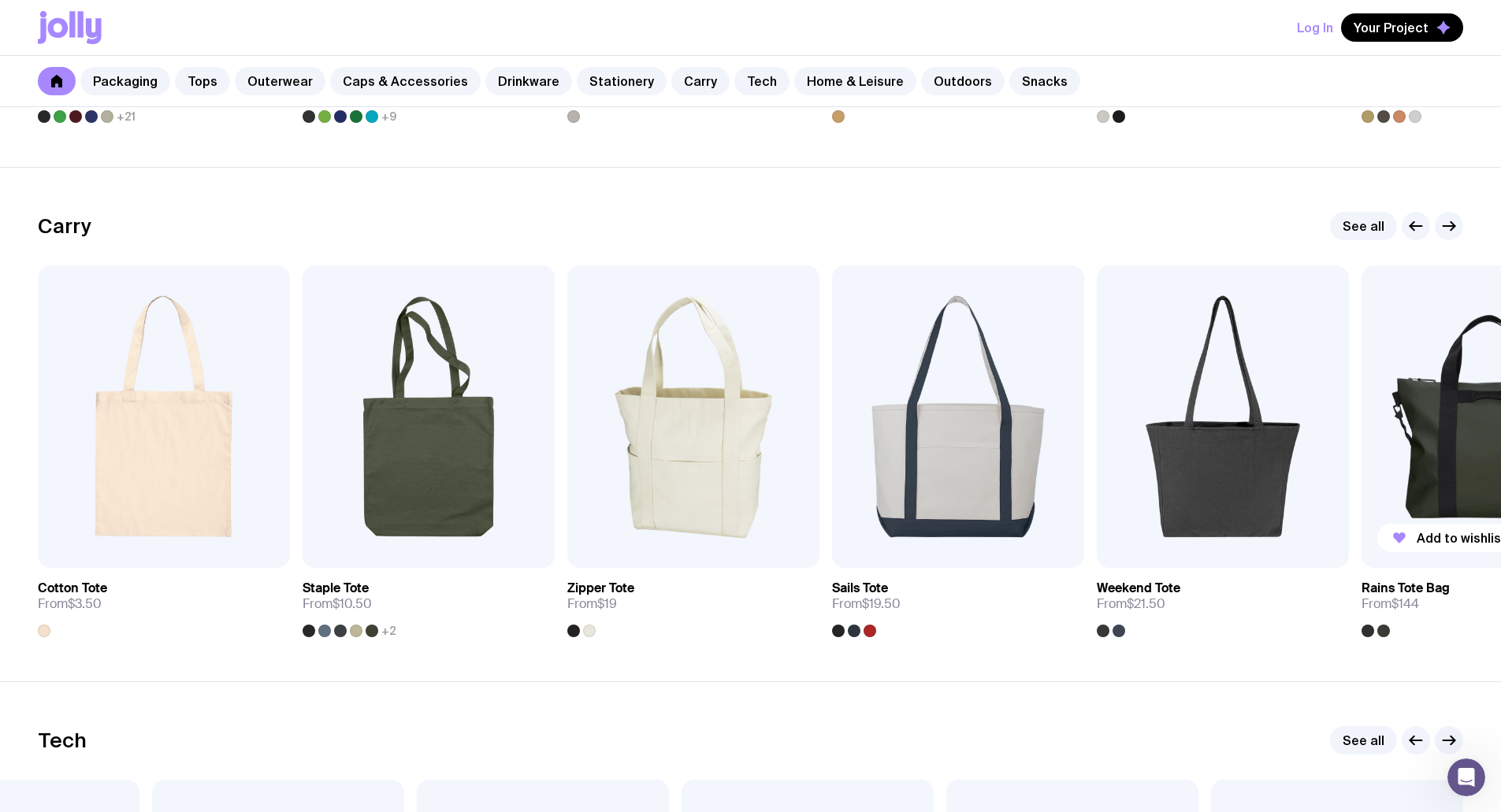
scroll to position [3213, 0]
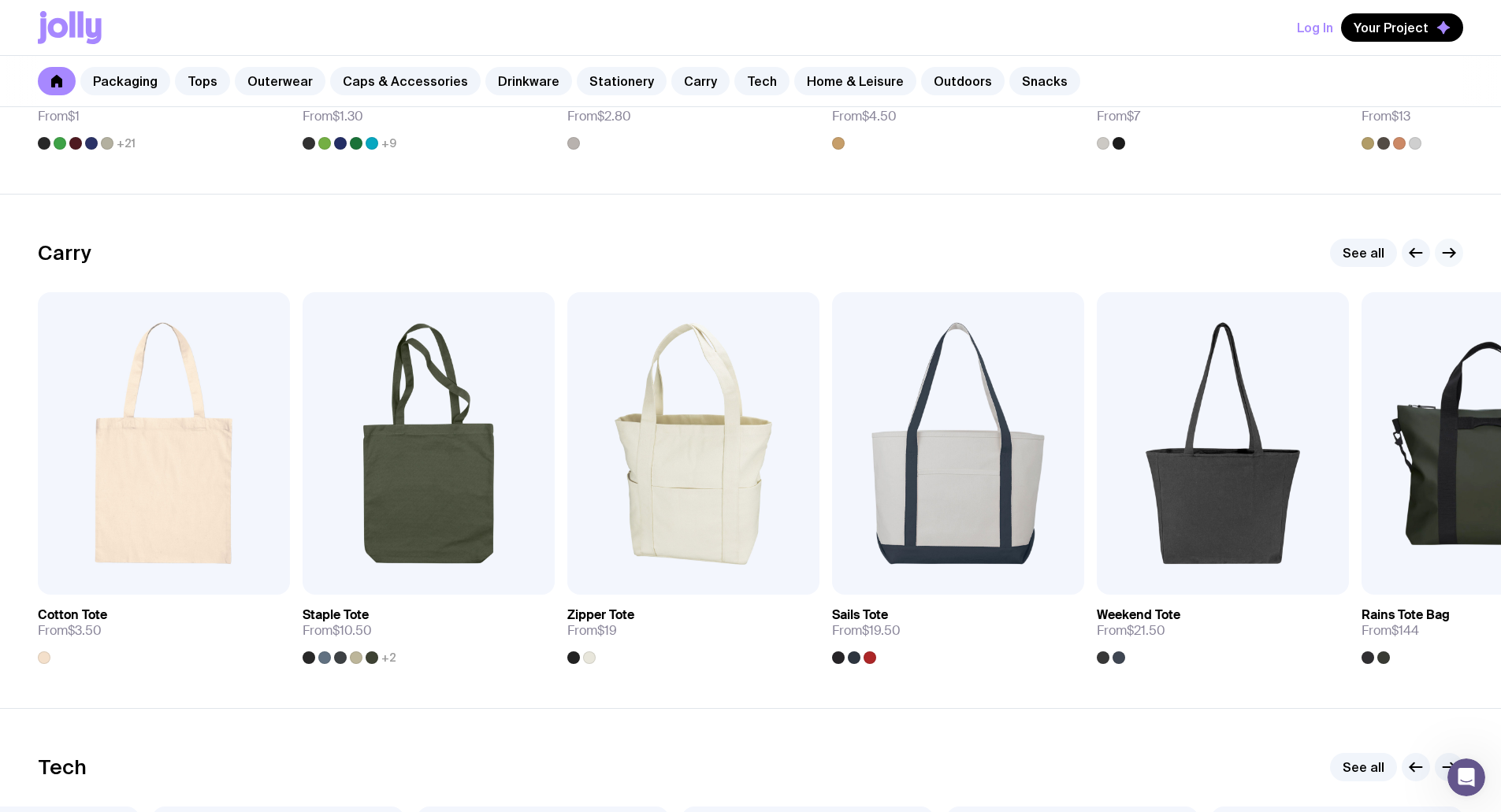
click at [1451, 254] on icon "button" at bounding box center [1449, 252] width 19 height 19
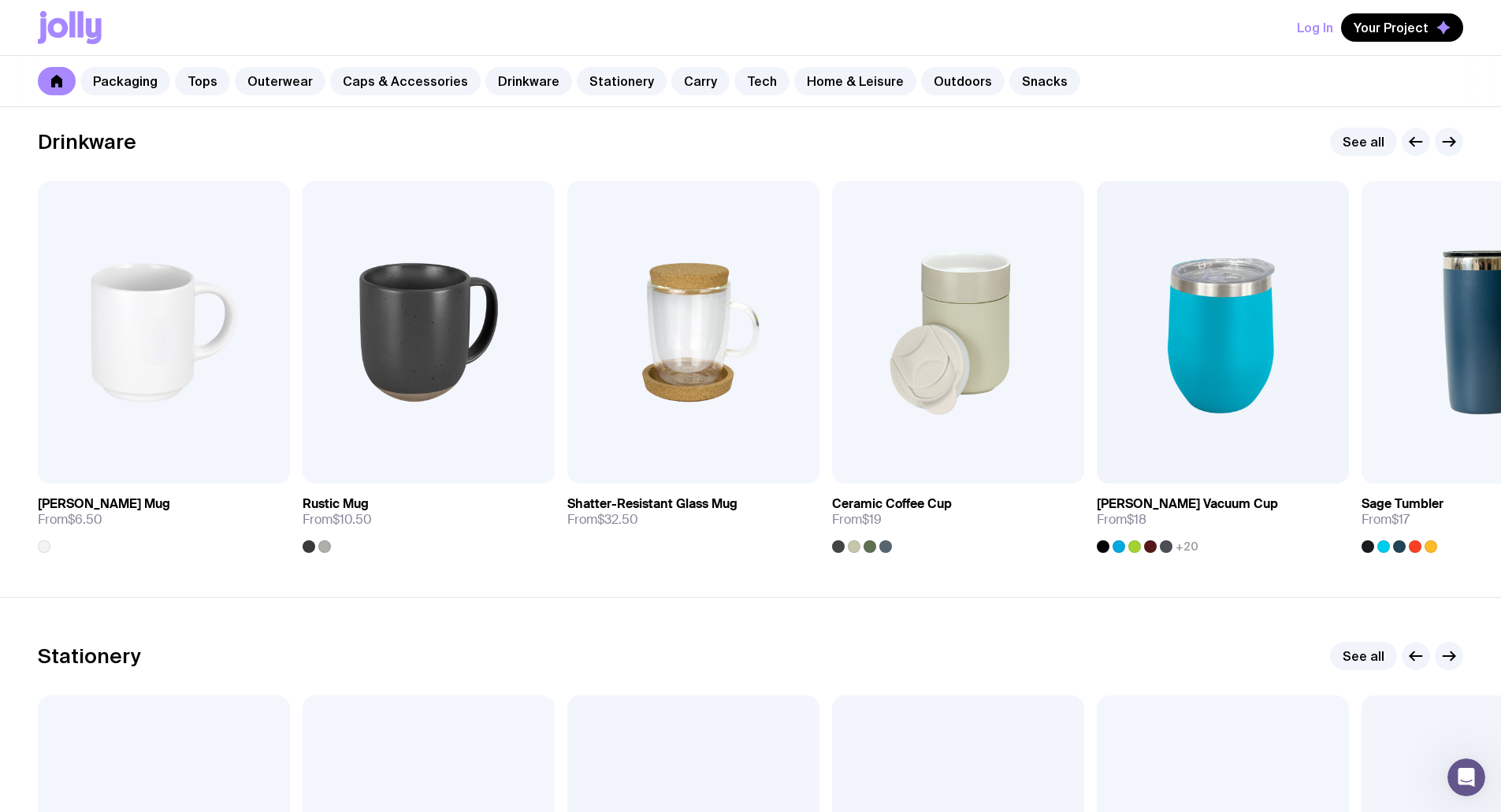
scroll to position [2268, 0]
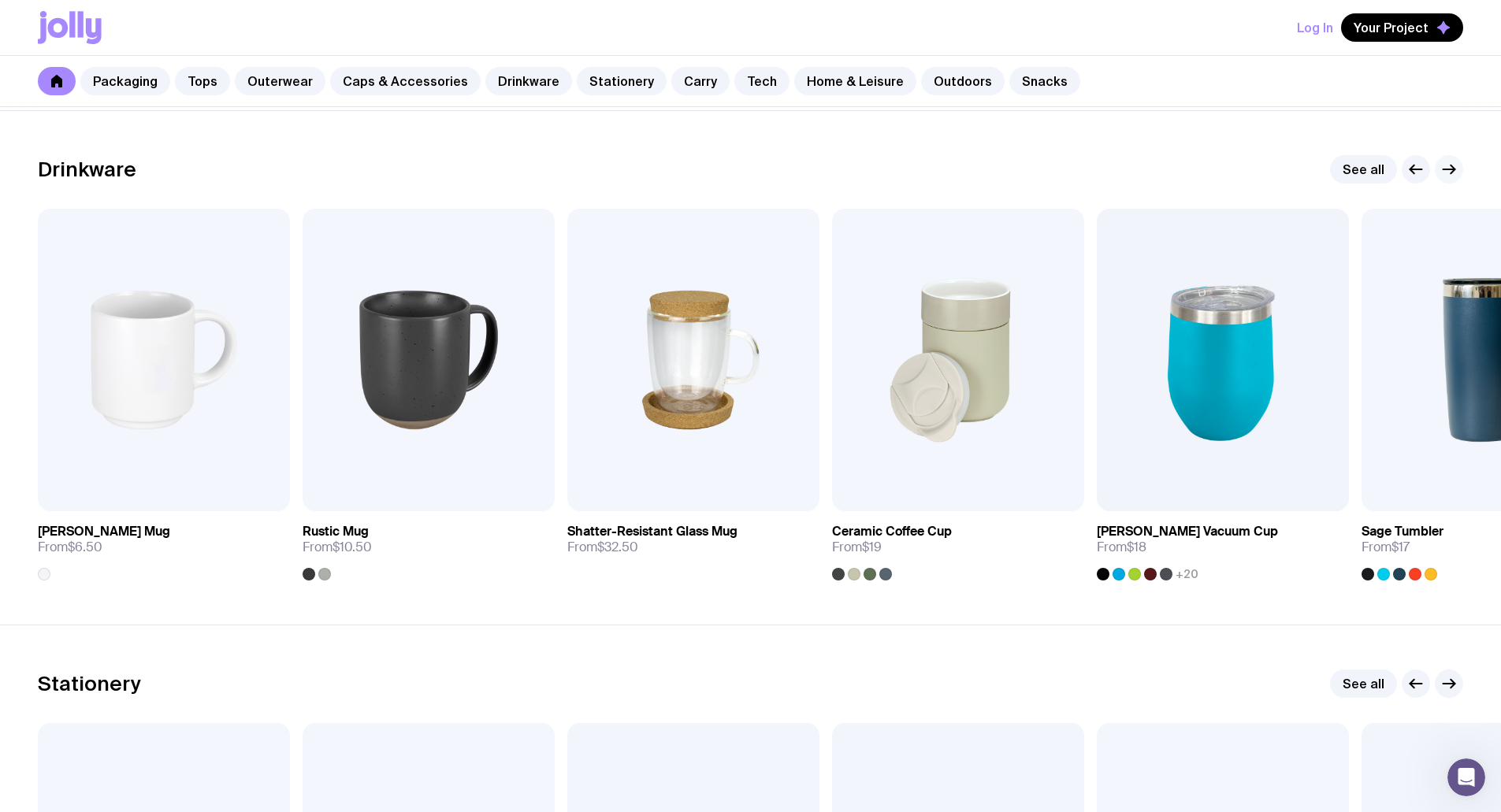
click at [1450, 171] on icon "button" at bounding box center [1449, 169] width 19 height 19
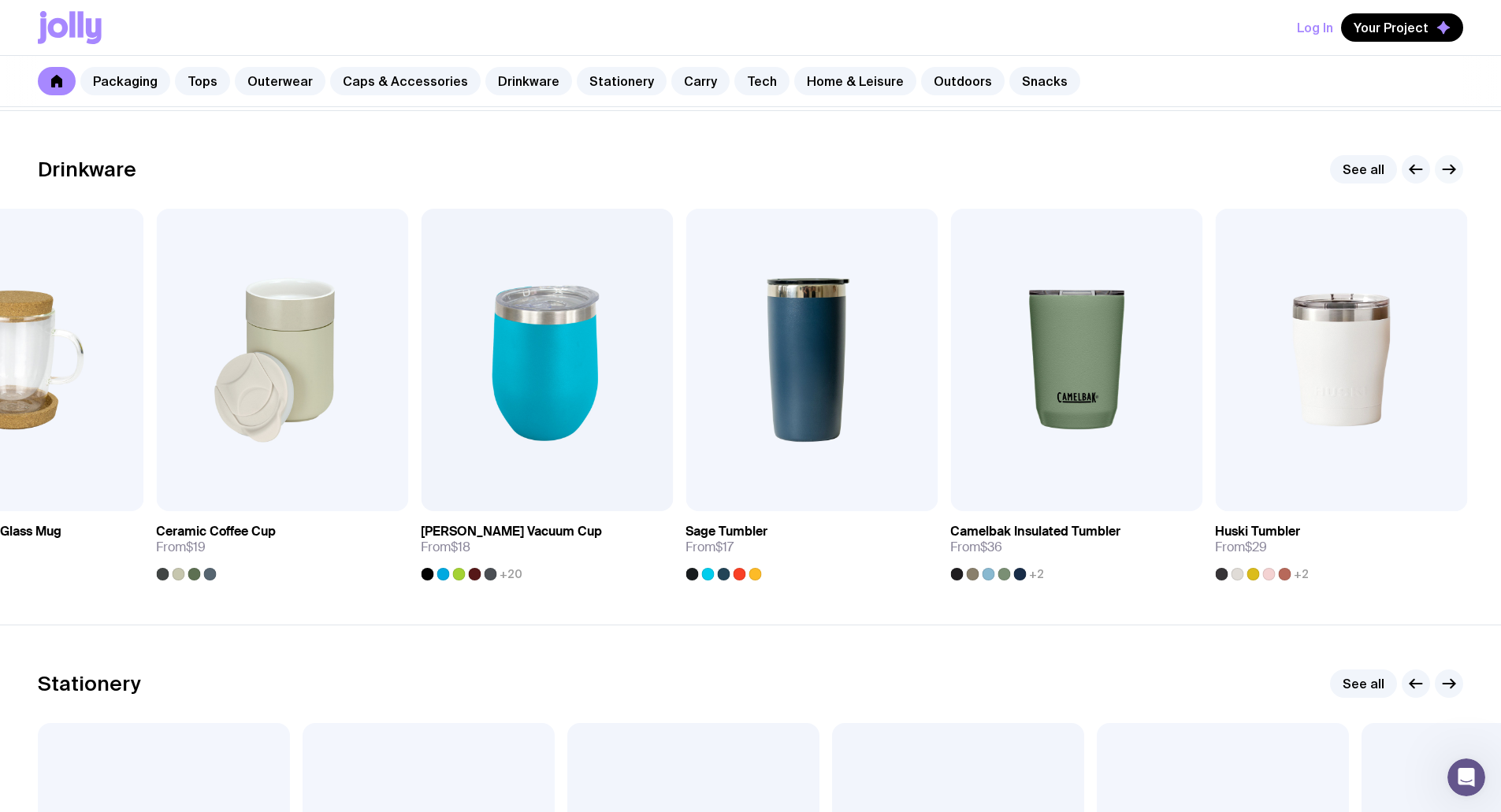
click at [1450, 171] on icon "button" at bounding box center [1449, 169] width 19 height 19
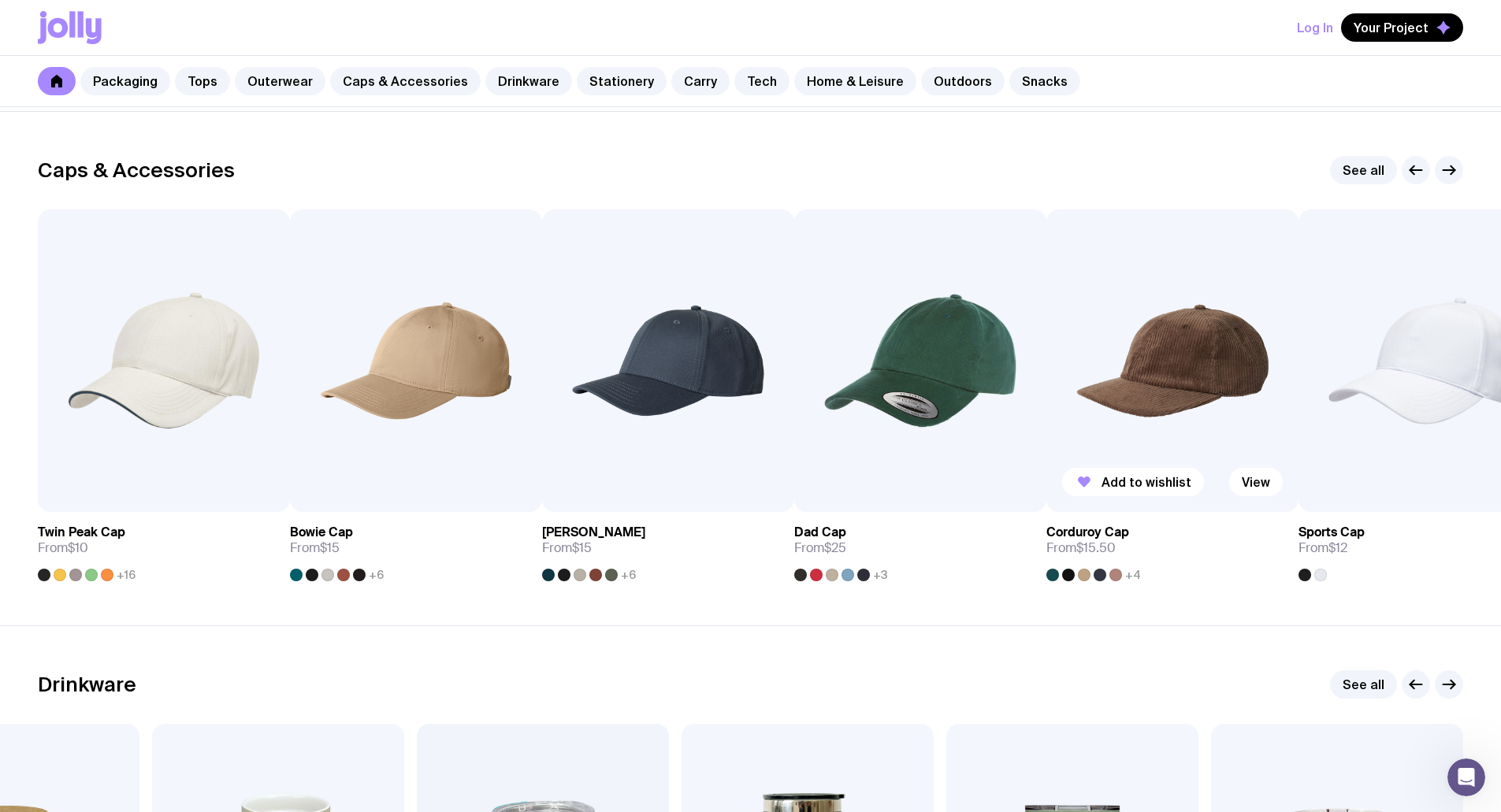
scroll to position [1717, 0]
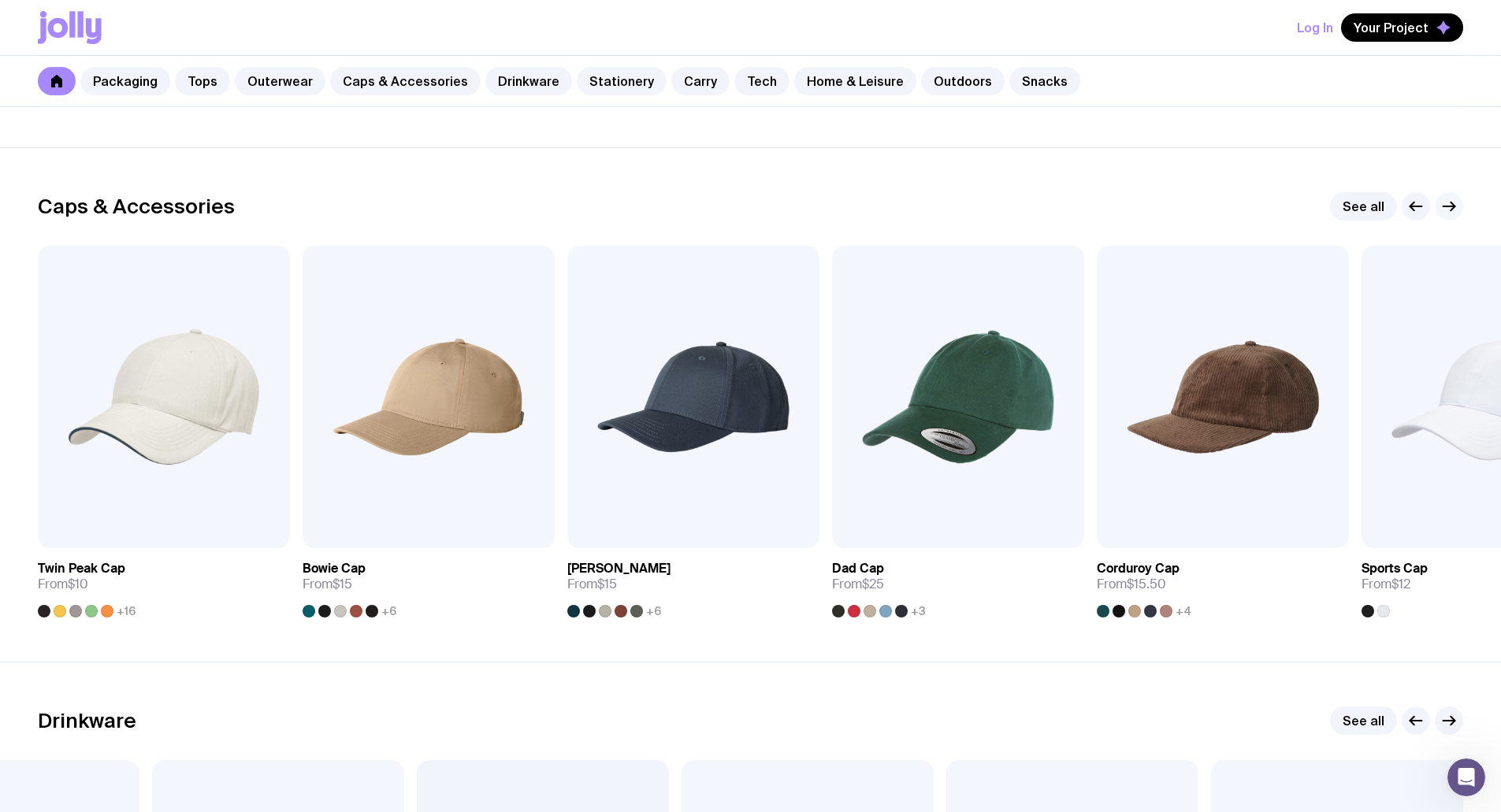
click at [1447, 208] on icon "button" at bounding box center [1449, 206] width 19 height 19
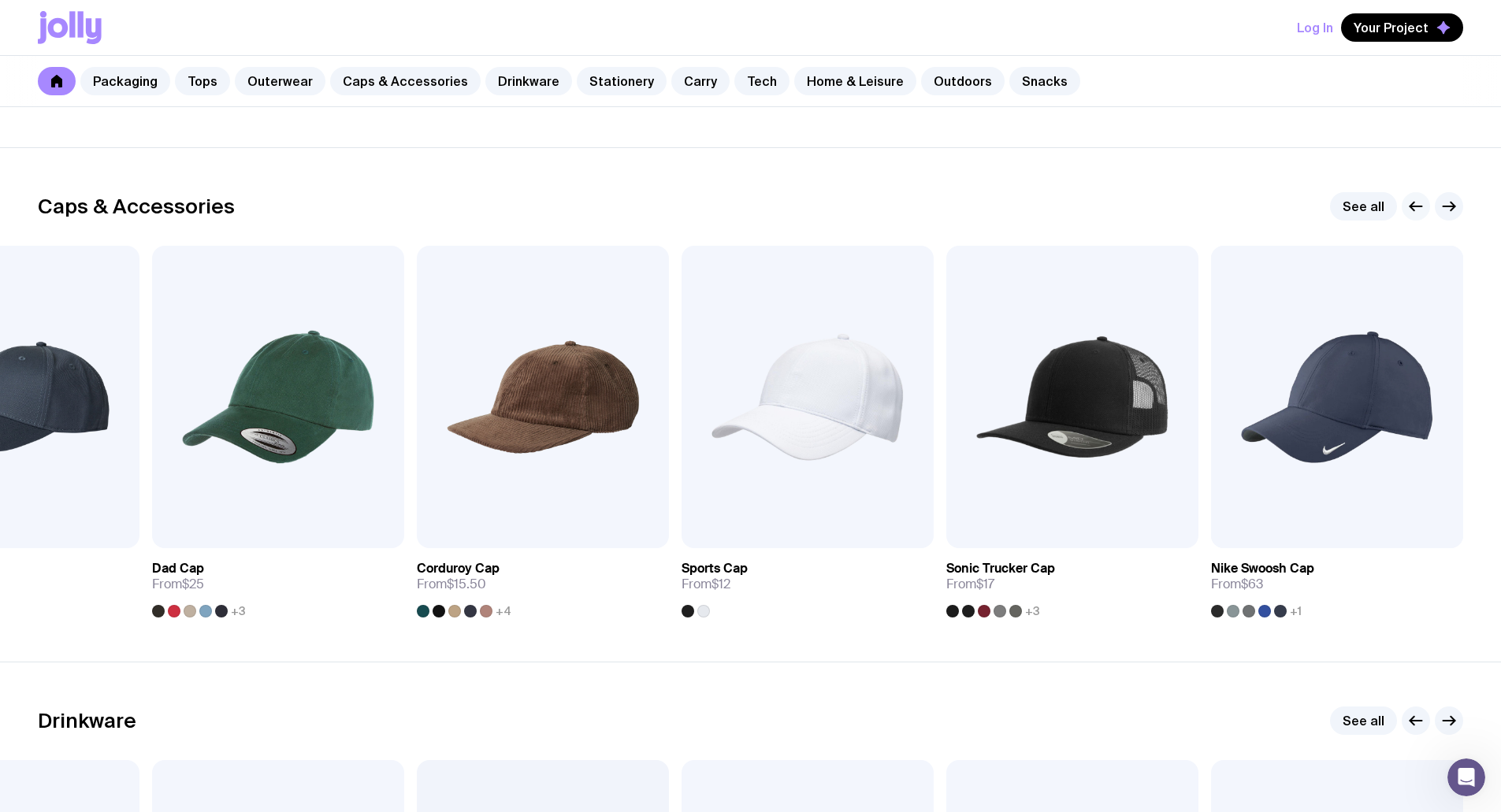
click at [1413, 204] on icon "button" at bounding box center [1416, 206] width 19 height 19
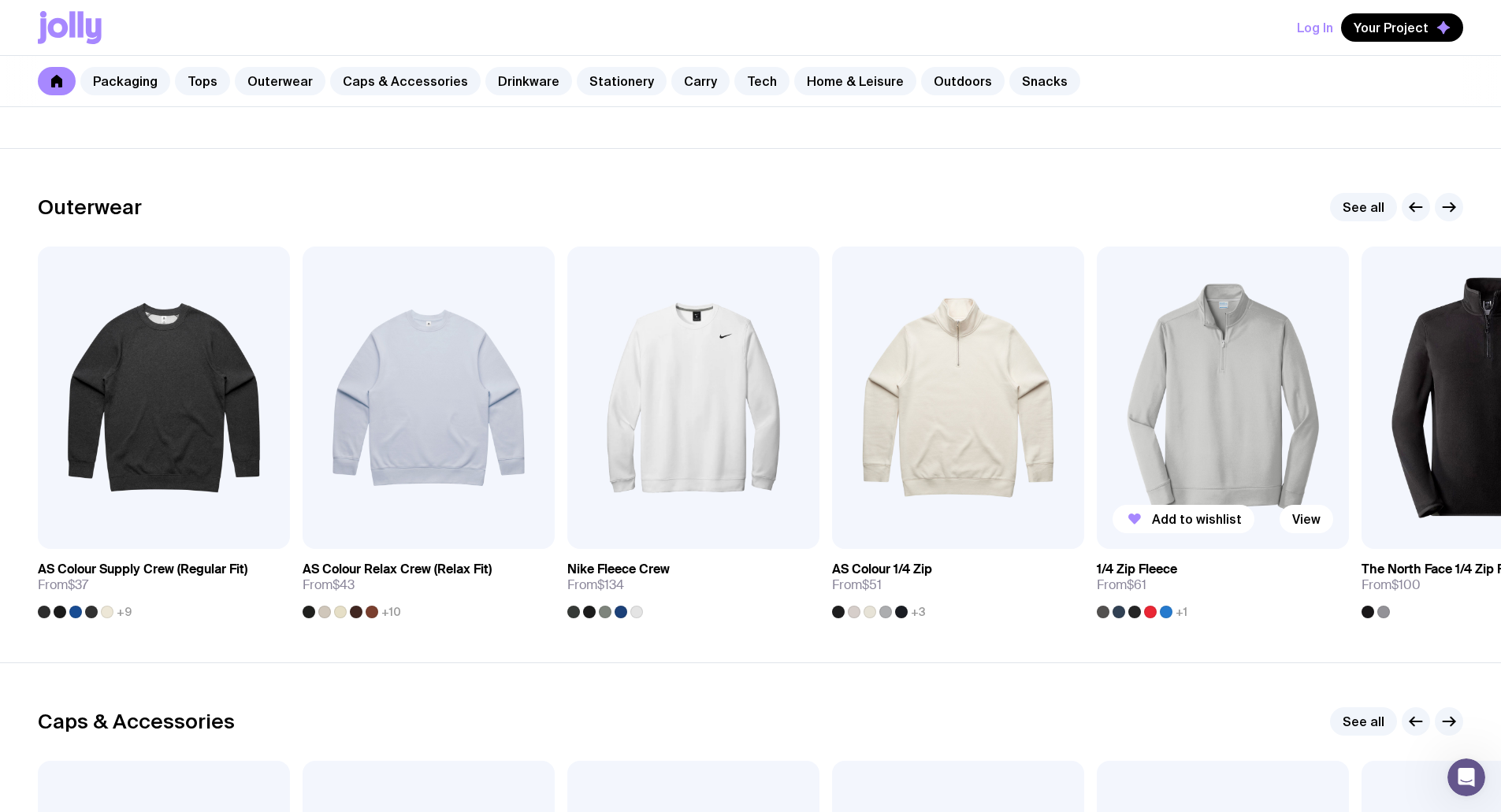
scroll to position [1165, 0]
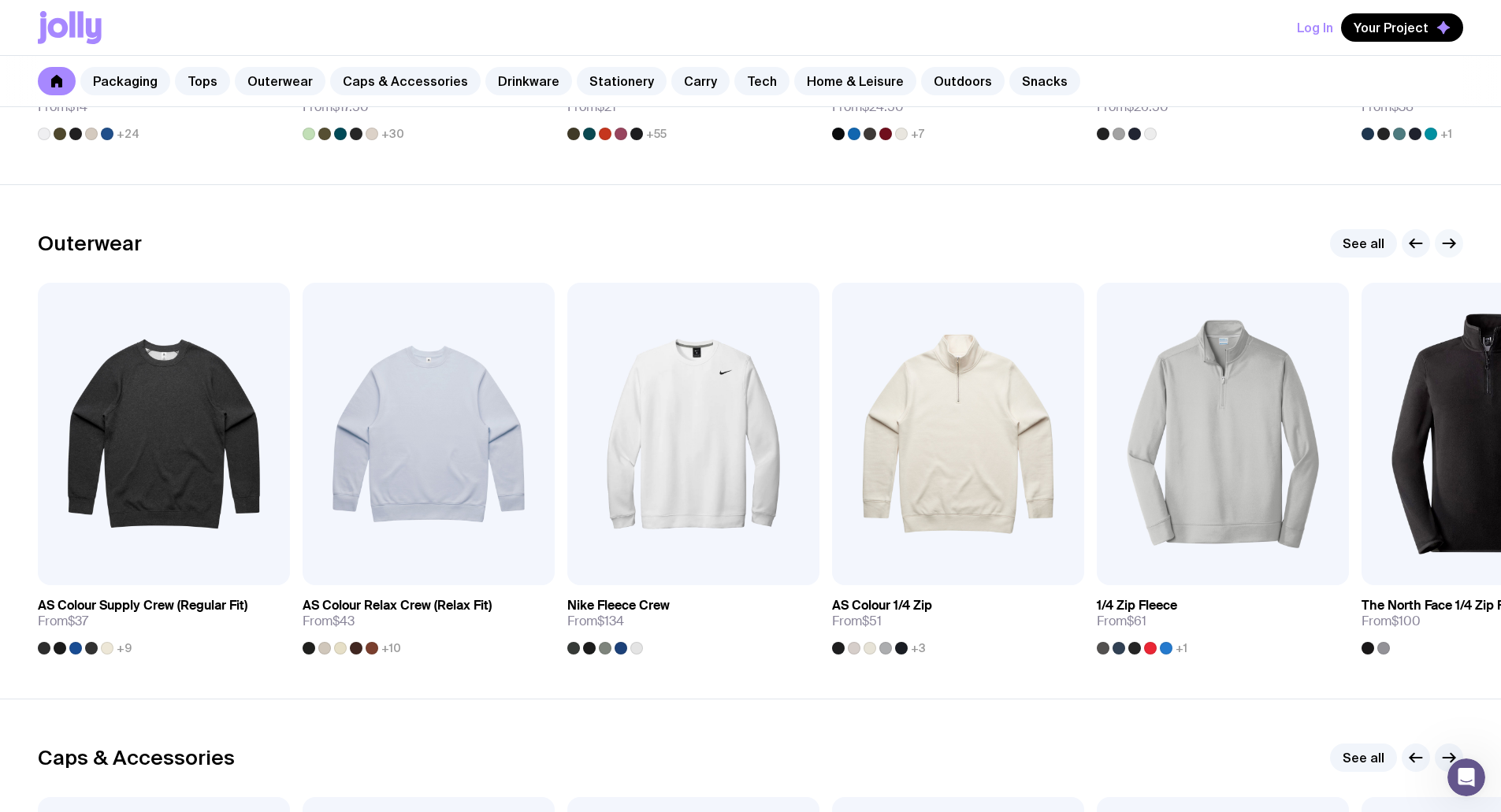
click at [1449, 238] on icon "button" at bounding box center [1449, 243] width 19 height 19
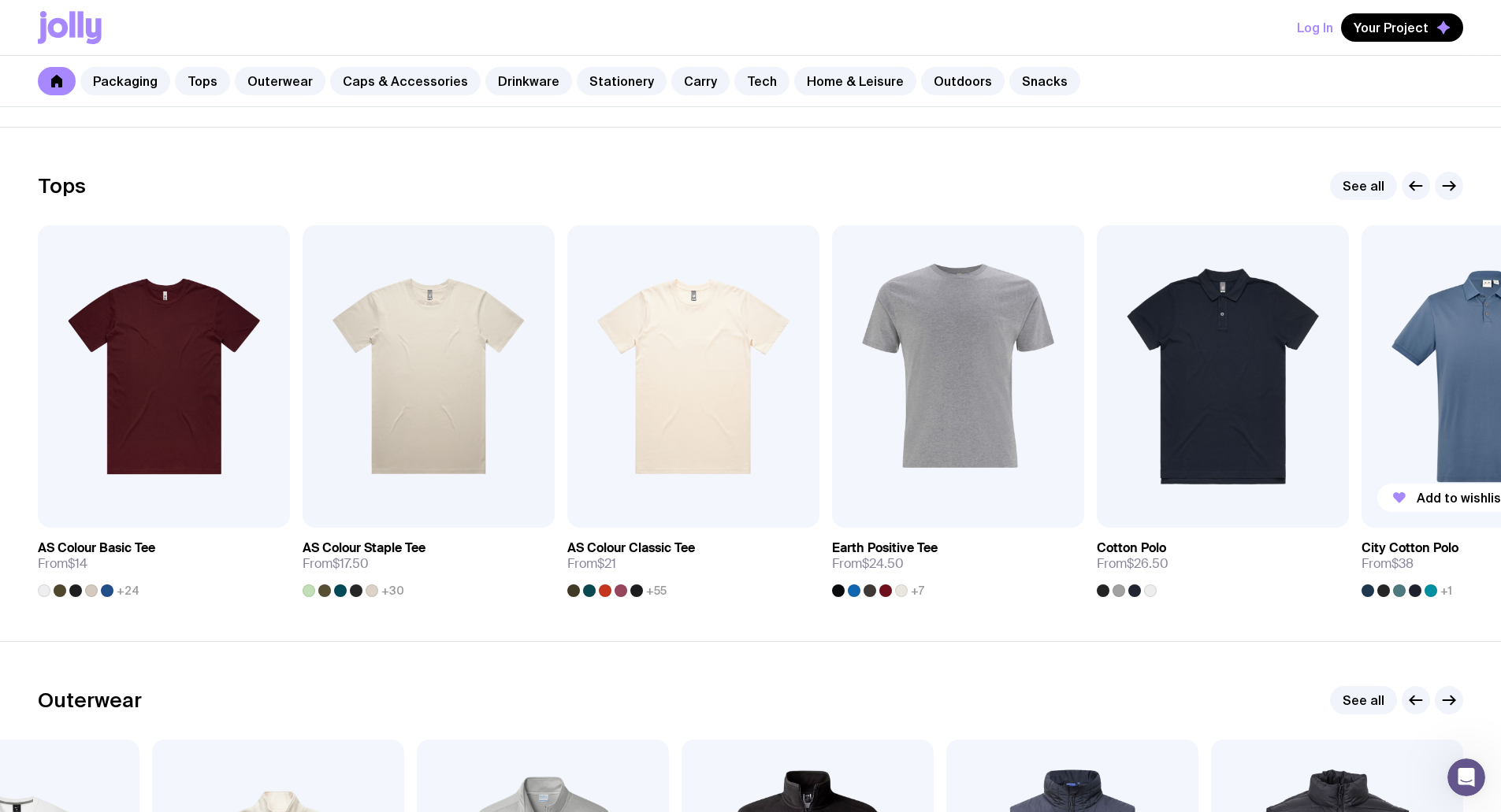
scroll to position [693, 0]
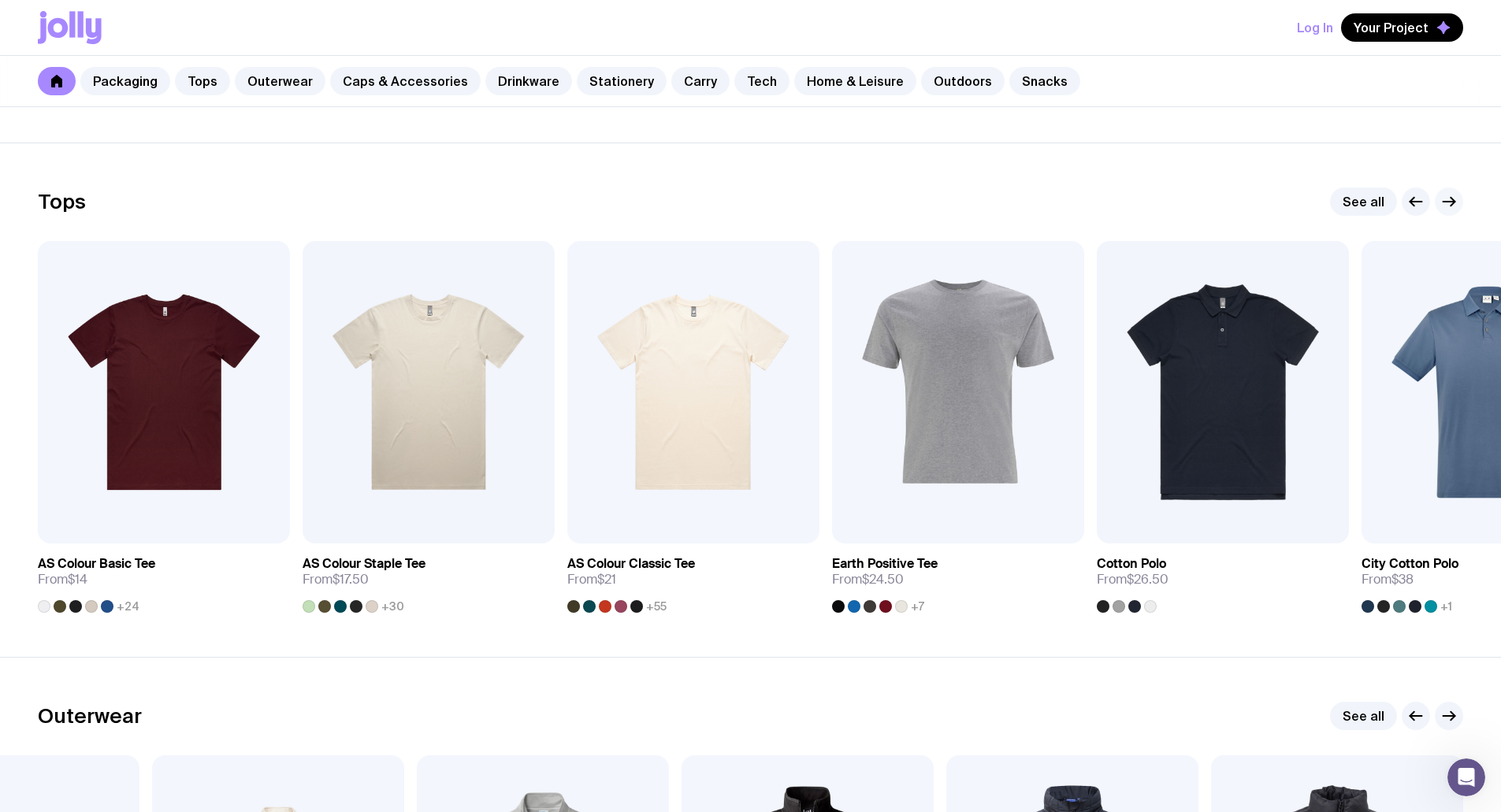
click at [1445, 197] on icon "button" at bounding box center [1449, 202] width 19 height 19
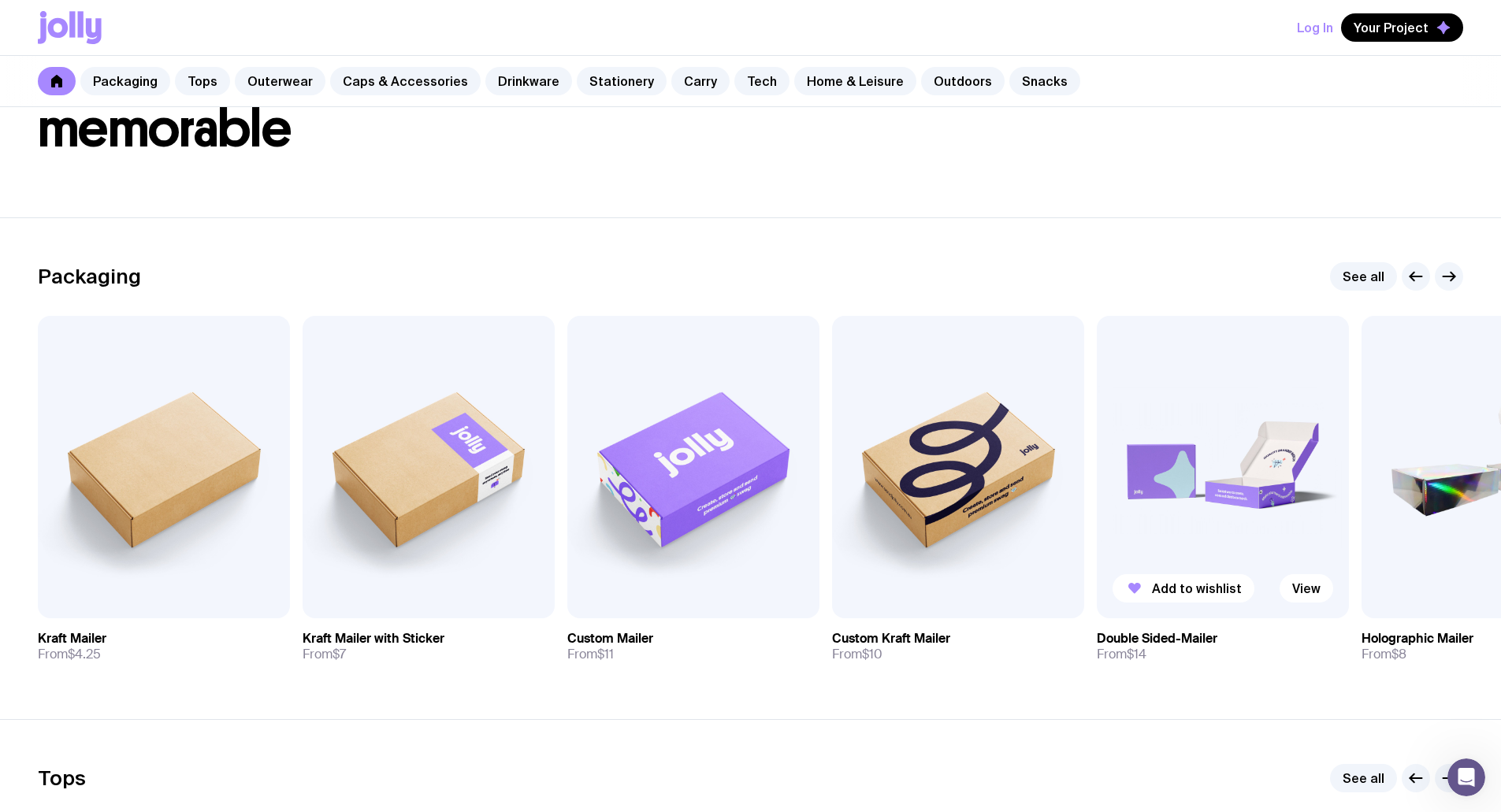
scroll to position [0, 0]
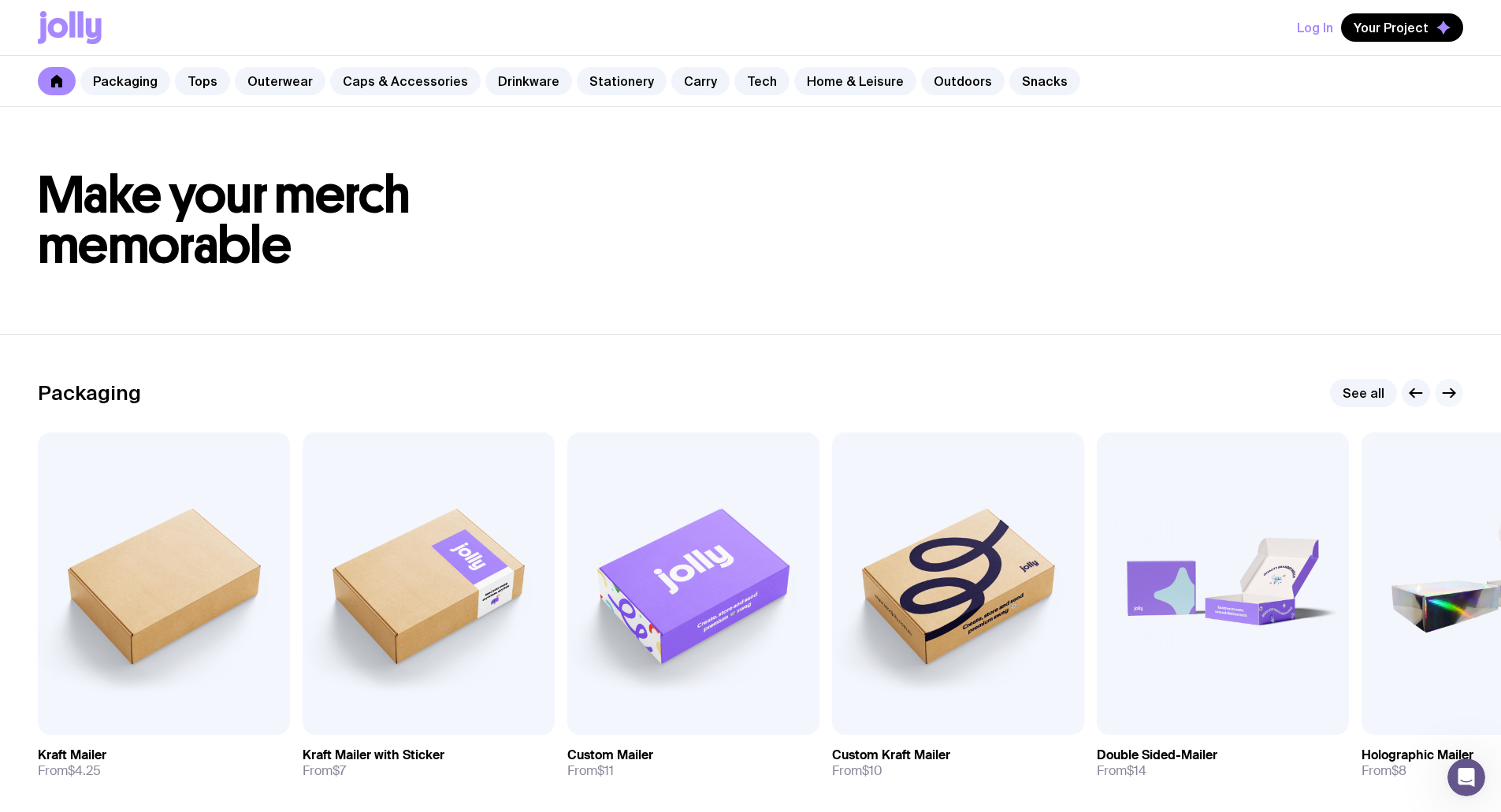
click at [1443, 387] on icon "button" at bounding box center [1449, 392] width 19 height 19
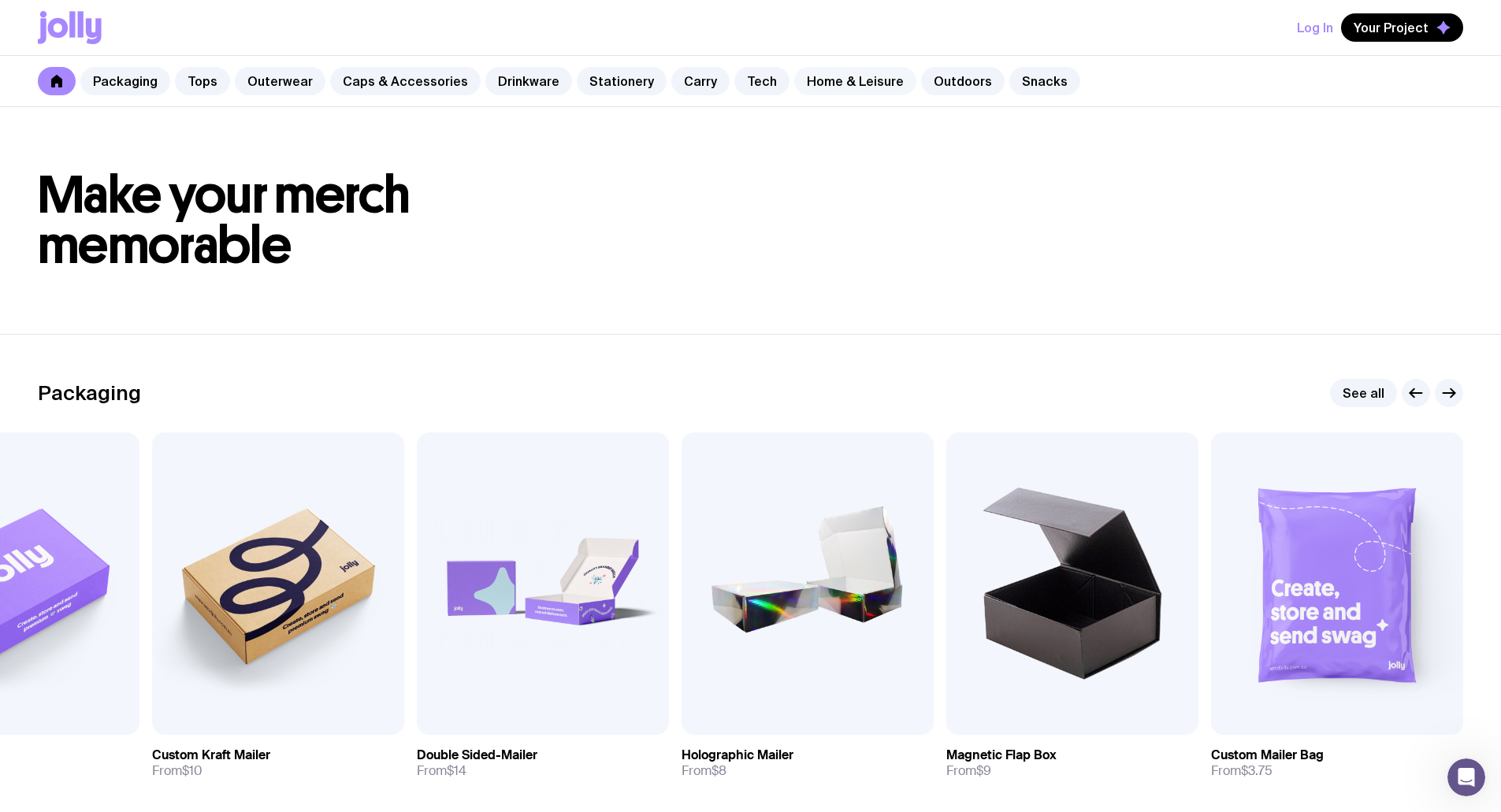
click at [847, 80] on link "Home & Leisure" at bounding box center [855, 81] width 122 height 28
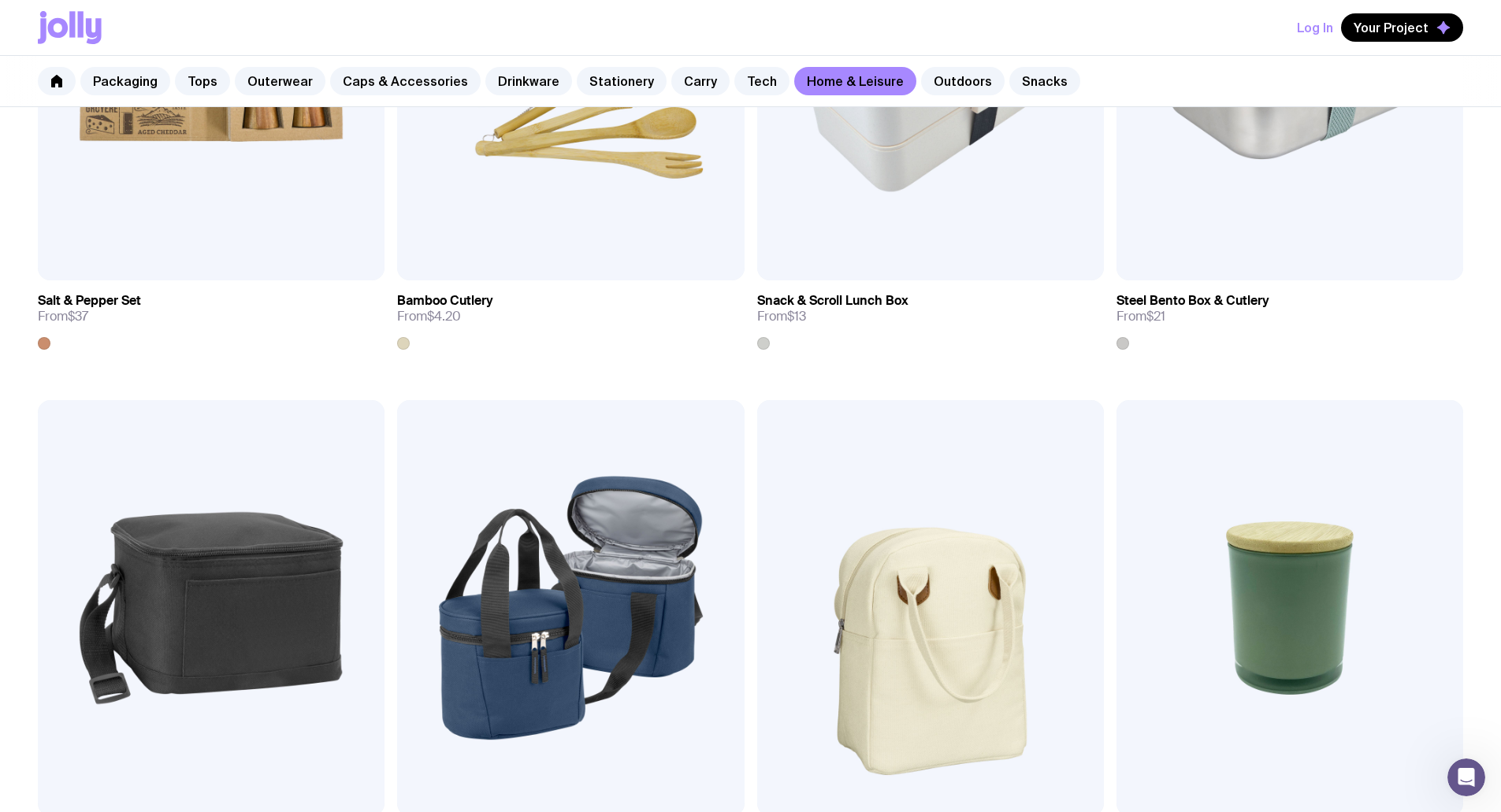
scroll to position [2168, 0]
